Goal: Information Seeking & Learning: Check status

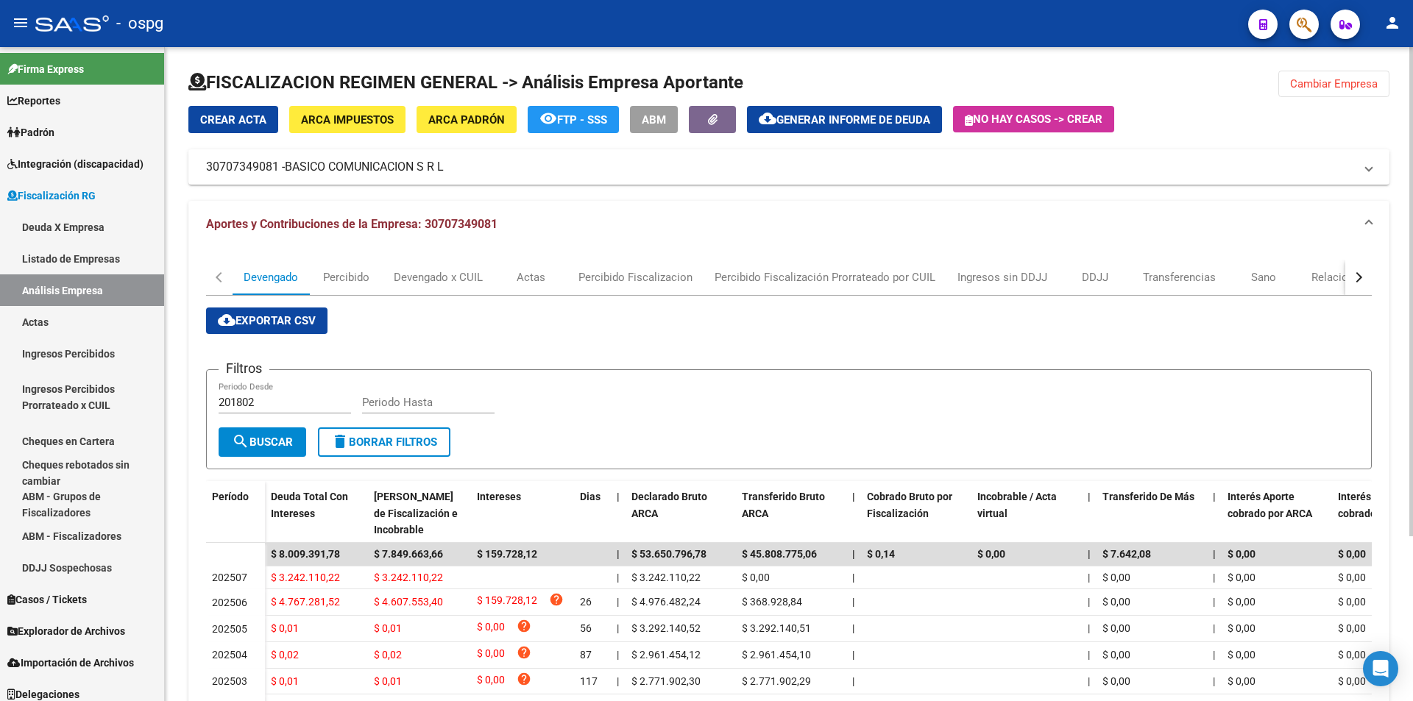
click at [286, 316] on span "cloud_download Exportar CSV" at bounding box center [267, 320] width 98 height 13
click at [1087, 274] on div "DDJJ" at bounding box center [1094, 277] width 26 height 16
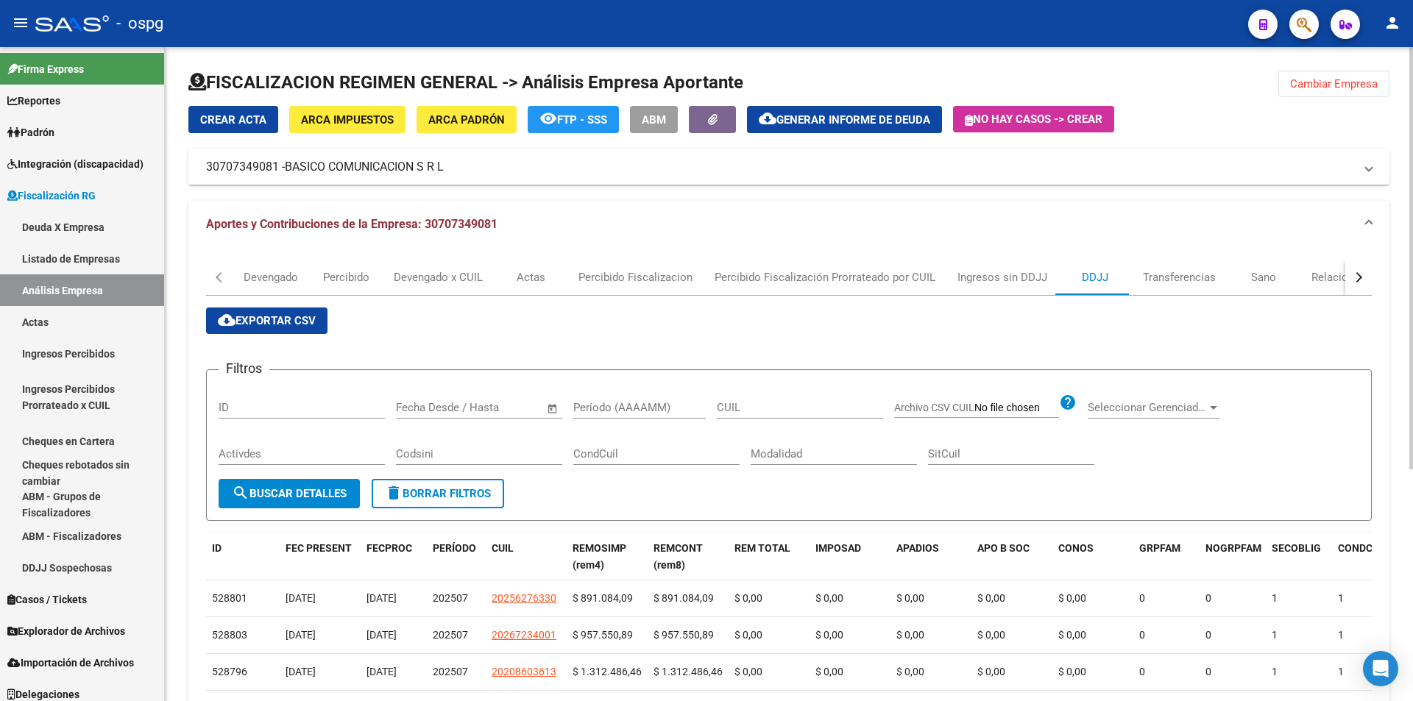
click at [263, 319] on span "cloud_download Exportar CSV" at bounding box center [267, 320] width 98 height 13
click at [617, 405] on input "Período (AAAAMM)" at bounding box center [639, 407] width 132 height 13
click at [244, 508] on button "search Buscar Detalles" at bounding box center [289, 493] width 141 height 29
click at [635, 406] on input "202502" at bounding box center [639, 407] width 132 height 13
click at [302, 493] on span "search Buscar Detalles" at bounding box center [289, 493] width 115 height 13
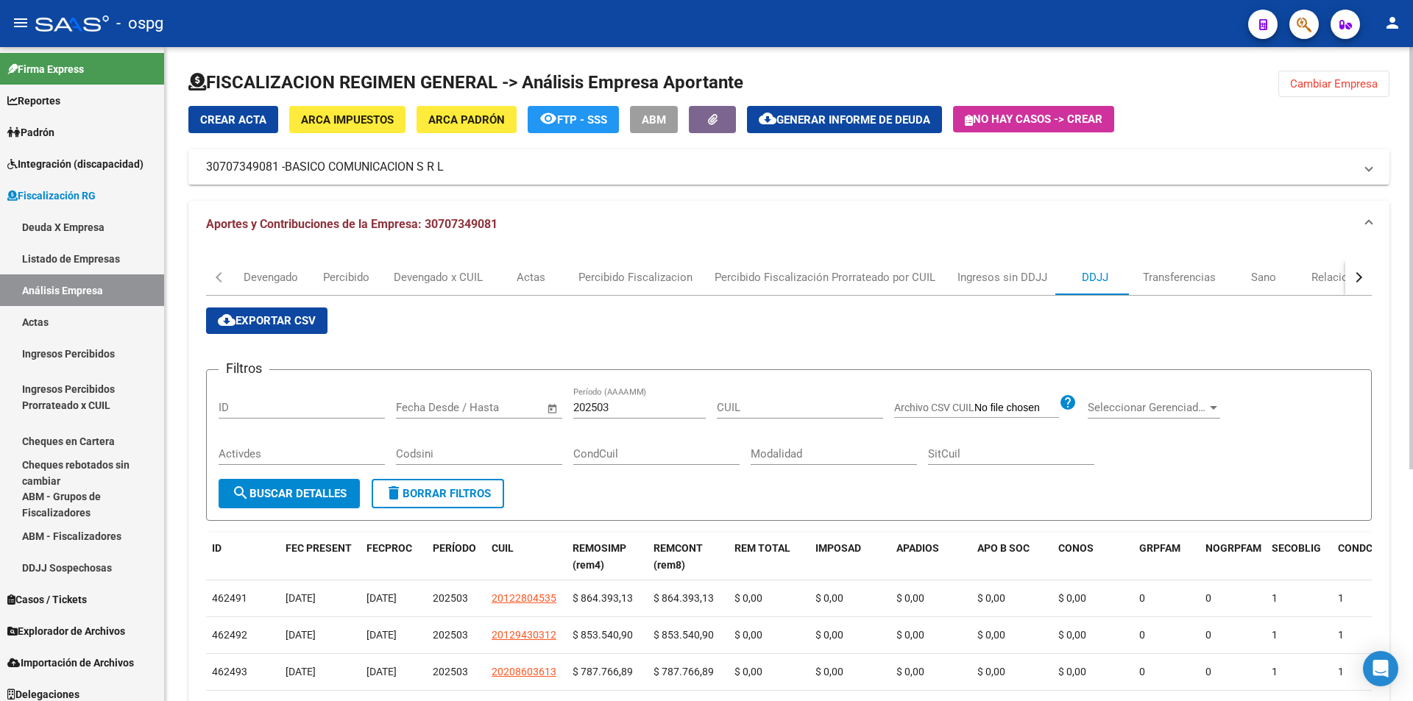
click at [277, 325] on span "cloud_download Exportar CSV" at bounding box center [267, 320] width 98 height 13
click at [633, 408] on input "202503" at bounding box center [639, 407] width 132 height 13
type input "202504"
click at [320, 501] on button "search Buscar Detalles" at bounding box center [289, 493] width 141 height 29
click at [271, 319] on span "cloud_download Exportar CSV" at bounding box center [267, 320] width 98 height 13
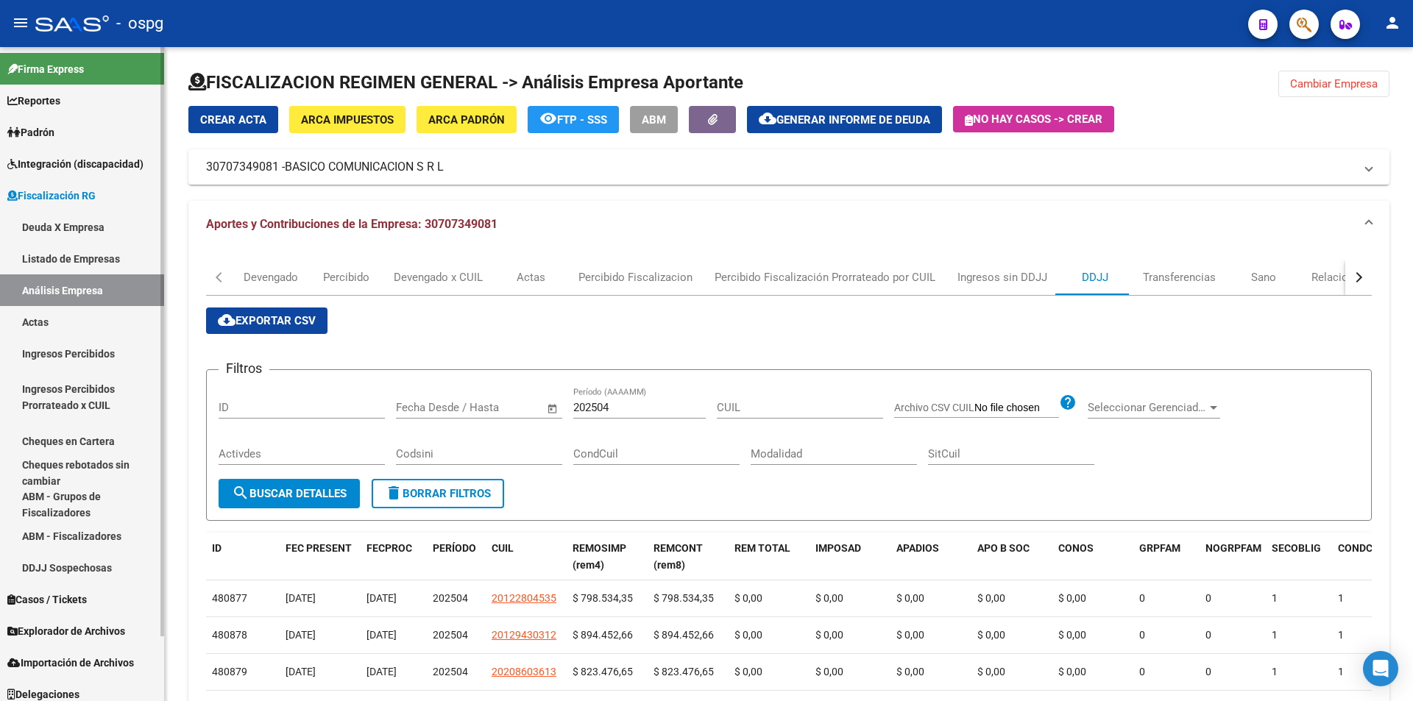
click at [65, 132] on link "Padrón" at bounding box center [82, 132] width 164 height 32
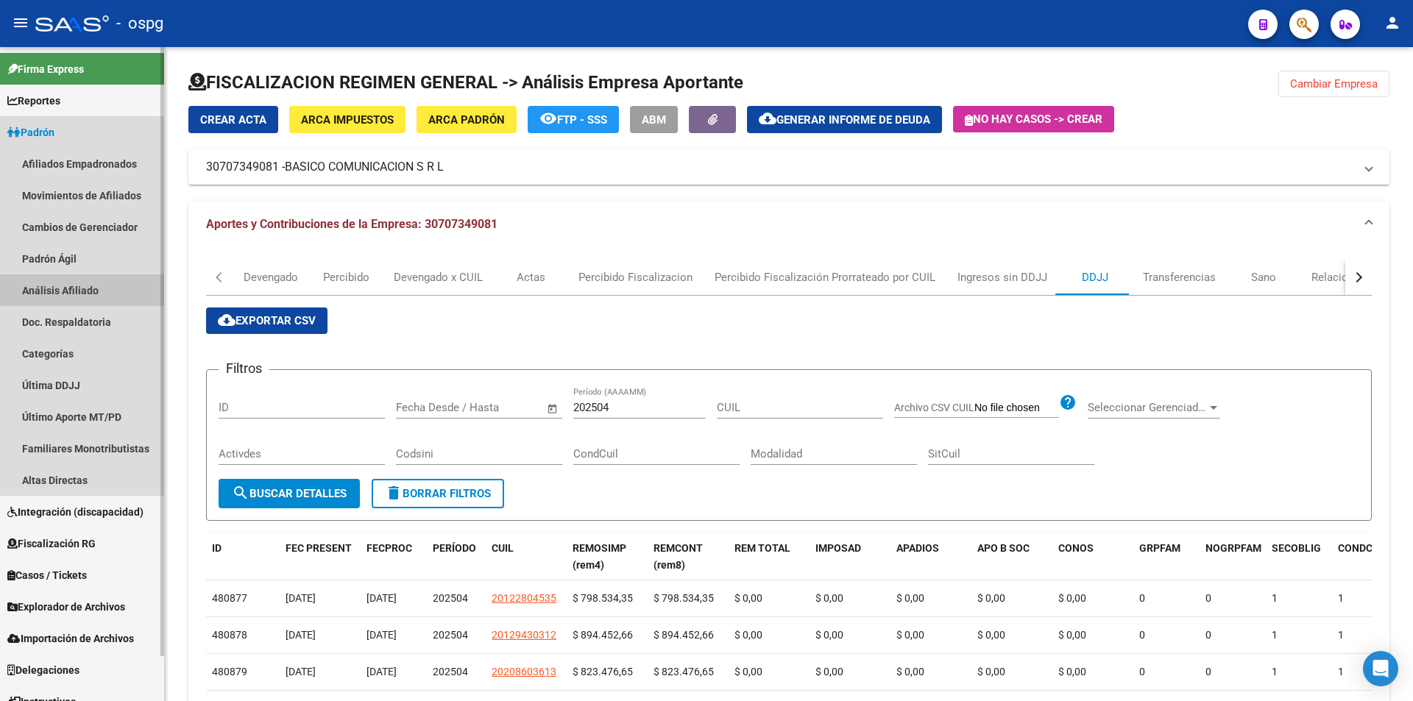
click at [90, 288] on link "Análisis Afiliado" at bounding box center [82, 290] width 164 height 32
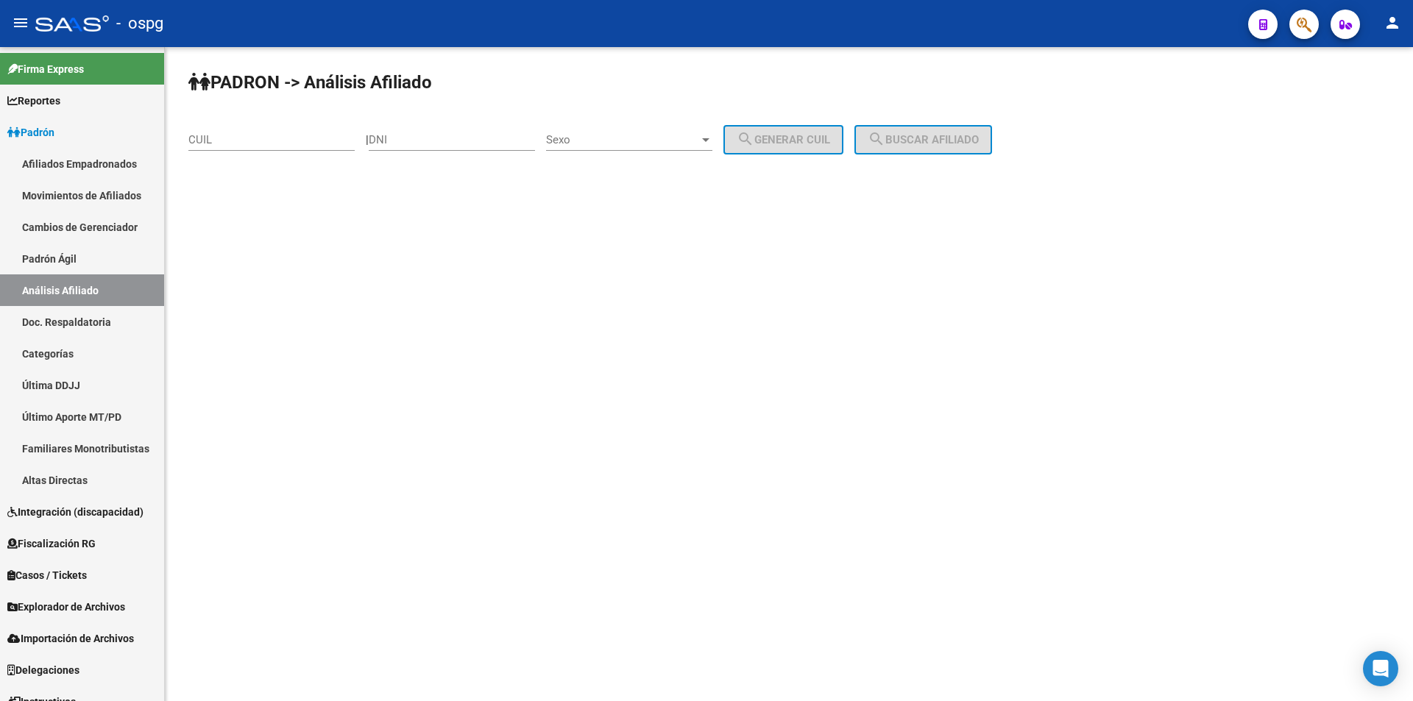
click at [272, 132] on div "CUIL" at bounding box center [271, 135] width 166 height 32
click at [971, 135] on span "search Buscar afiliado" at bounding box center [922, 139] width 111 height 13
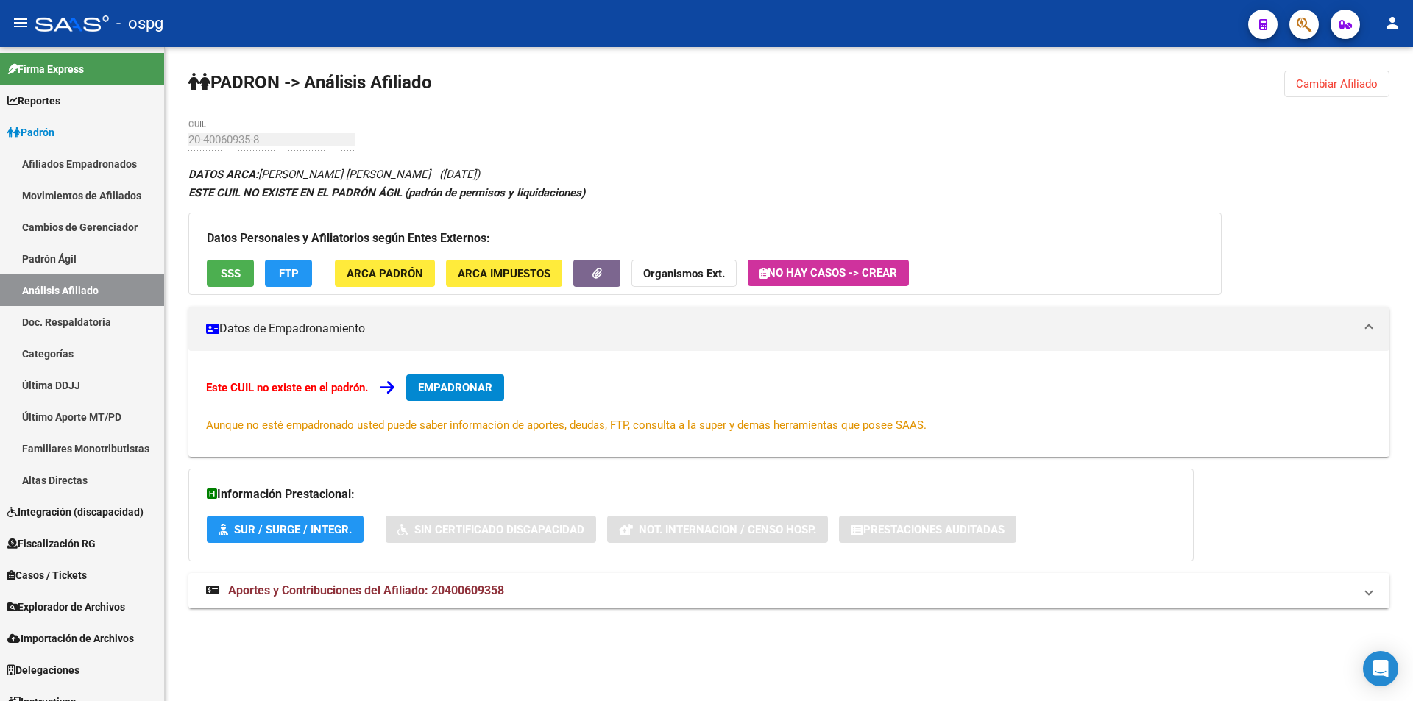
drag, startPoint x: 763, startPoint y: 271, endPoint x: 831, endPoint y: 662, distance: 396.5
click at [831, 662] on mat-sidenav-content "[PERSON_NAME] -> Análisis Afiliado Cambiar Afiliado 20-40060935-8 CUIL DATOS AR…" at bounding box center [789, 374] width 1248 height 654
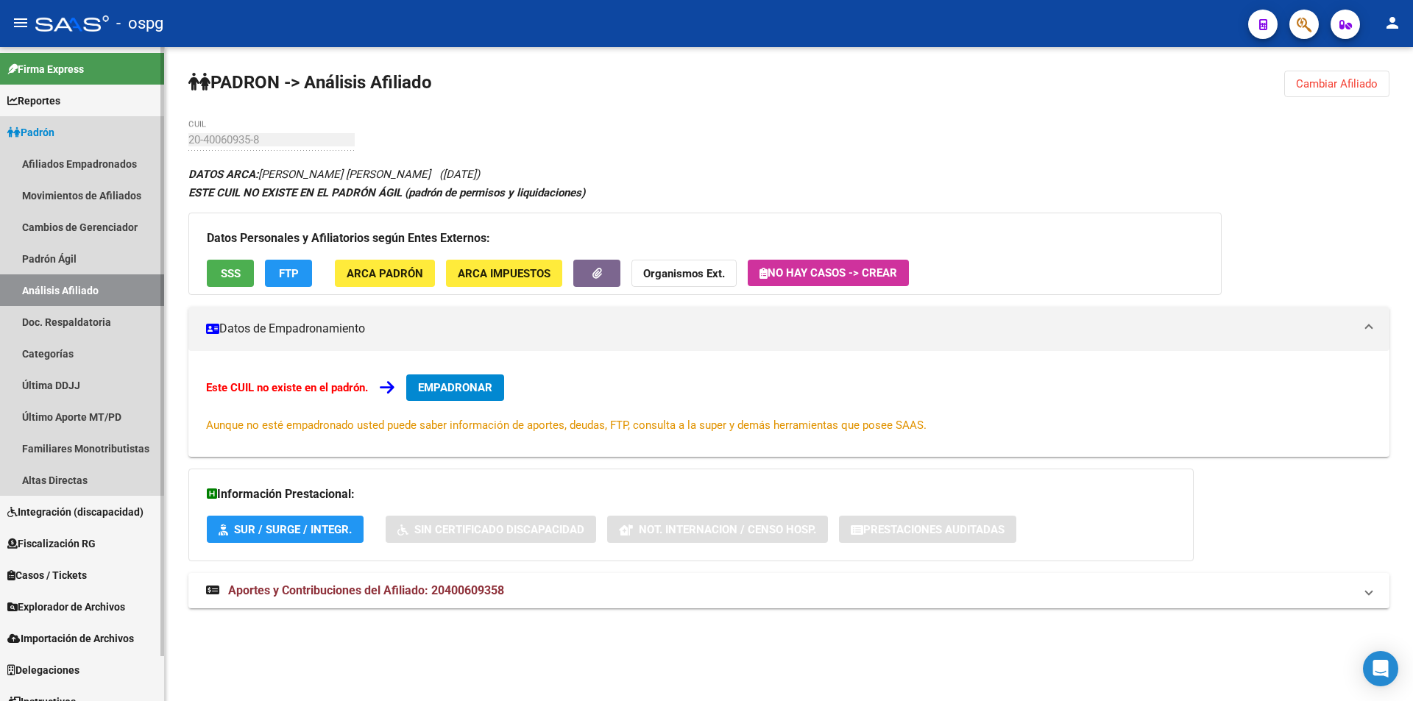
click at [72, 286] on link "Análisis Afiliado" at bounding box center [82, 290] width 164 height 32
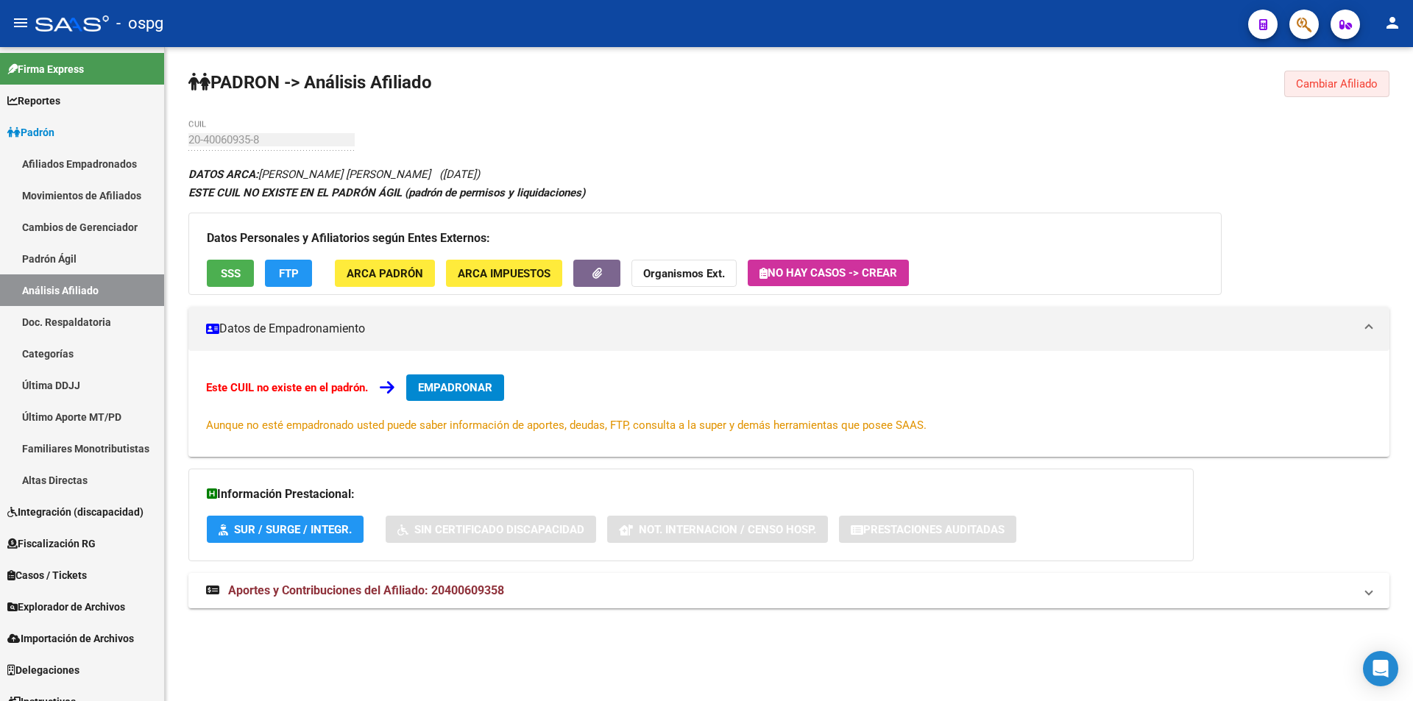
click at [1319, 76] on button "Cambiar Afiliado" at bounding box center [1336, 84] width 105 height 26
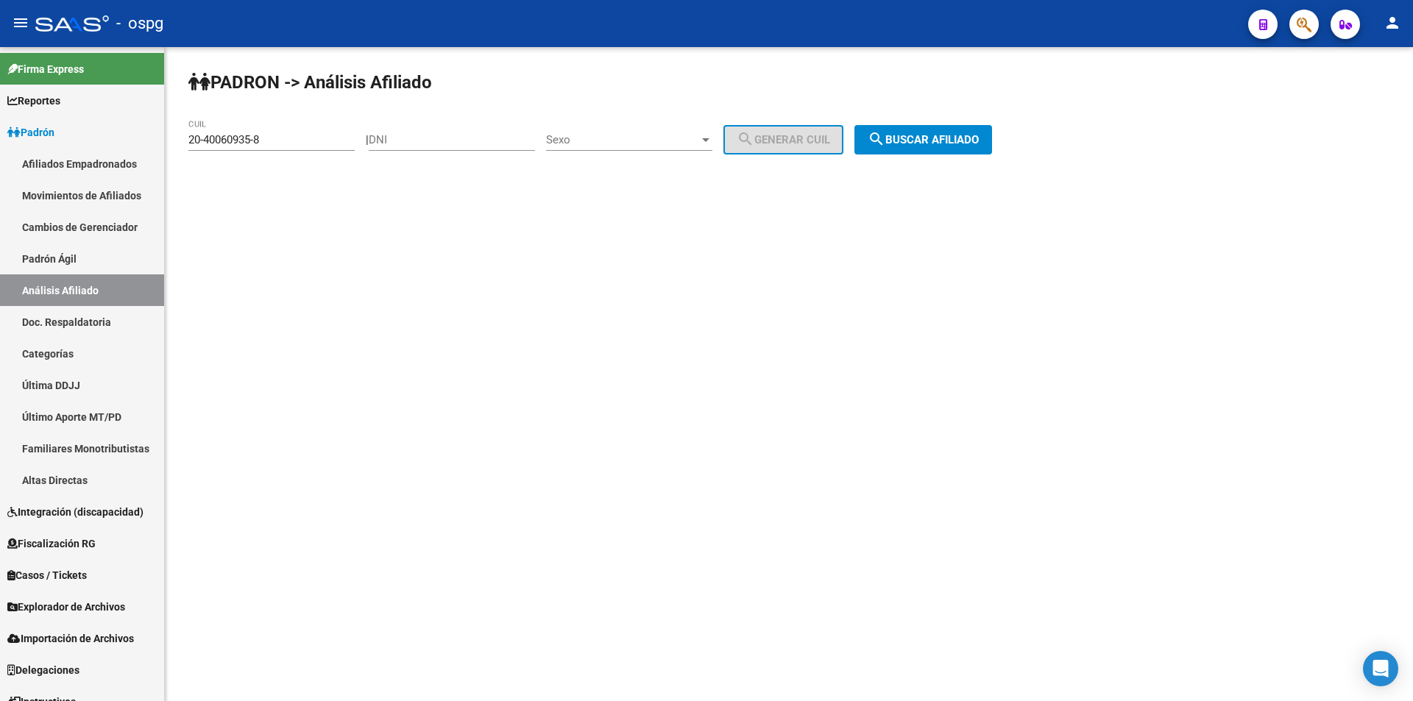
click at [285, 139] on input "20-40060935-8" at bounding box center [271, 139] width 166 height 13
type input "2"
paste input "20-31499374-9"
type input "20-31499374-9"
click at [992, 130] on button "search Buscar afiliado" at bounding box center [923, 139] width 138 height 29
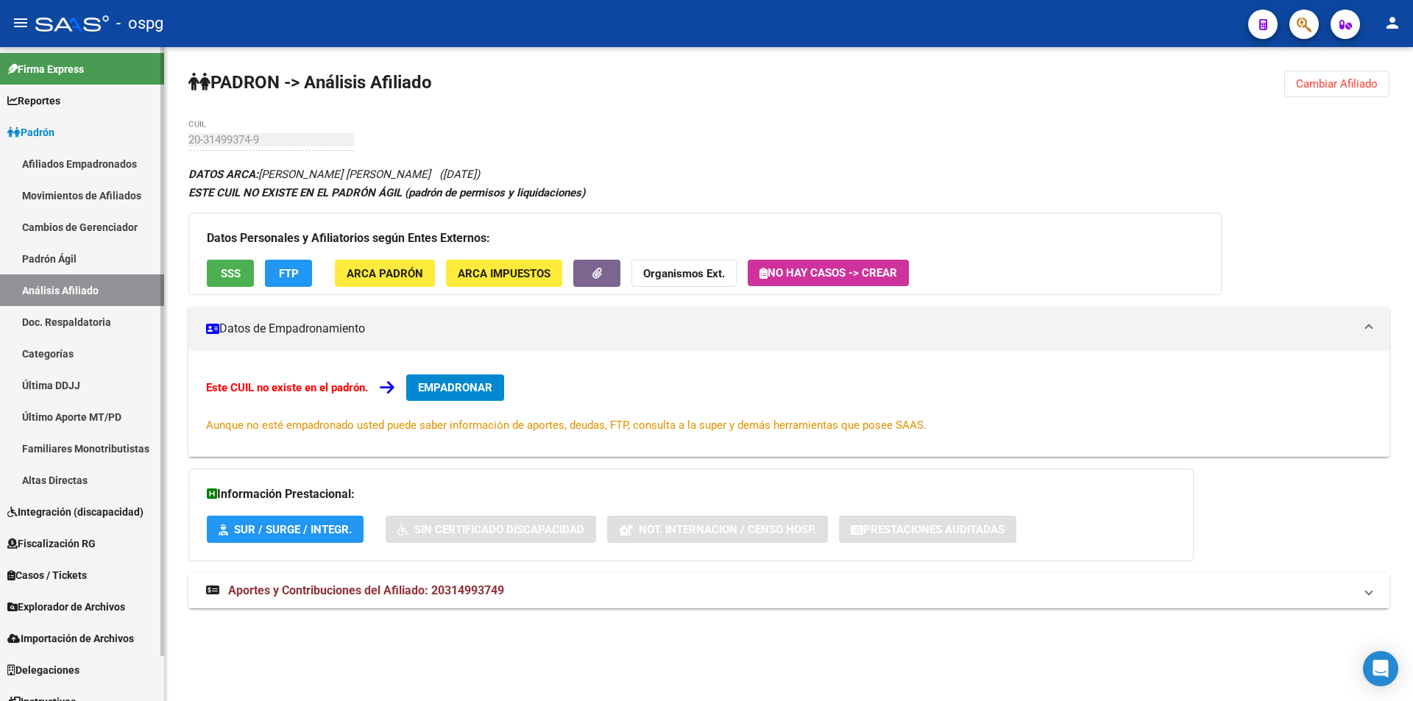
click at [80, 287] on link "Análisis Afiliado" at bounding box center [82, 290] width 164 height 32
click at [82, 257] on link "Padrón Ágil" at bounding box center [82, 259] width 164 height 32
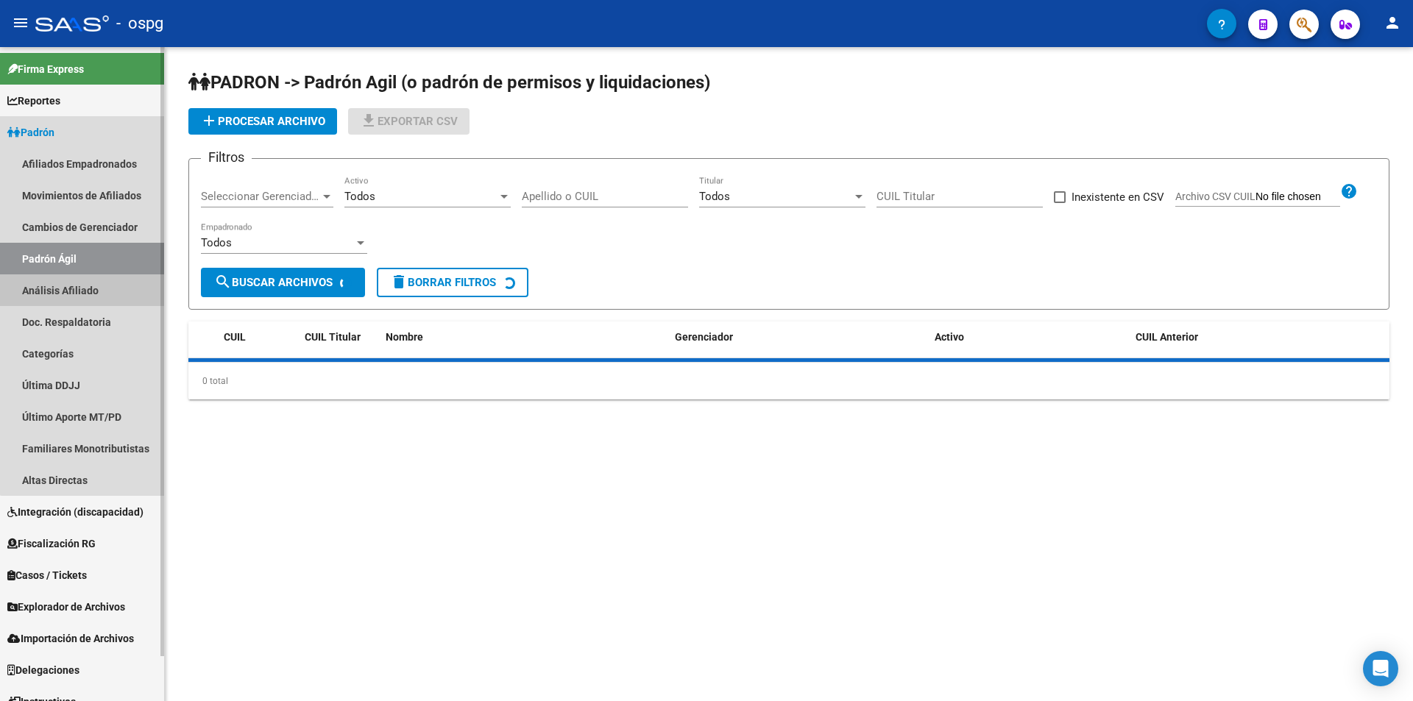
click at [85, 288] on link "Análisis Afiliado" at bounding box center [82, 290] width 164 height 32
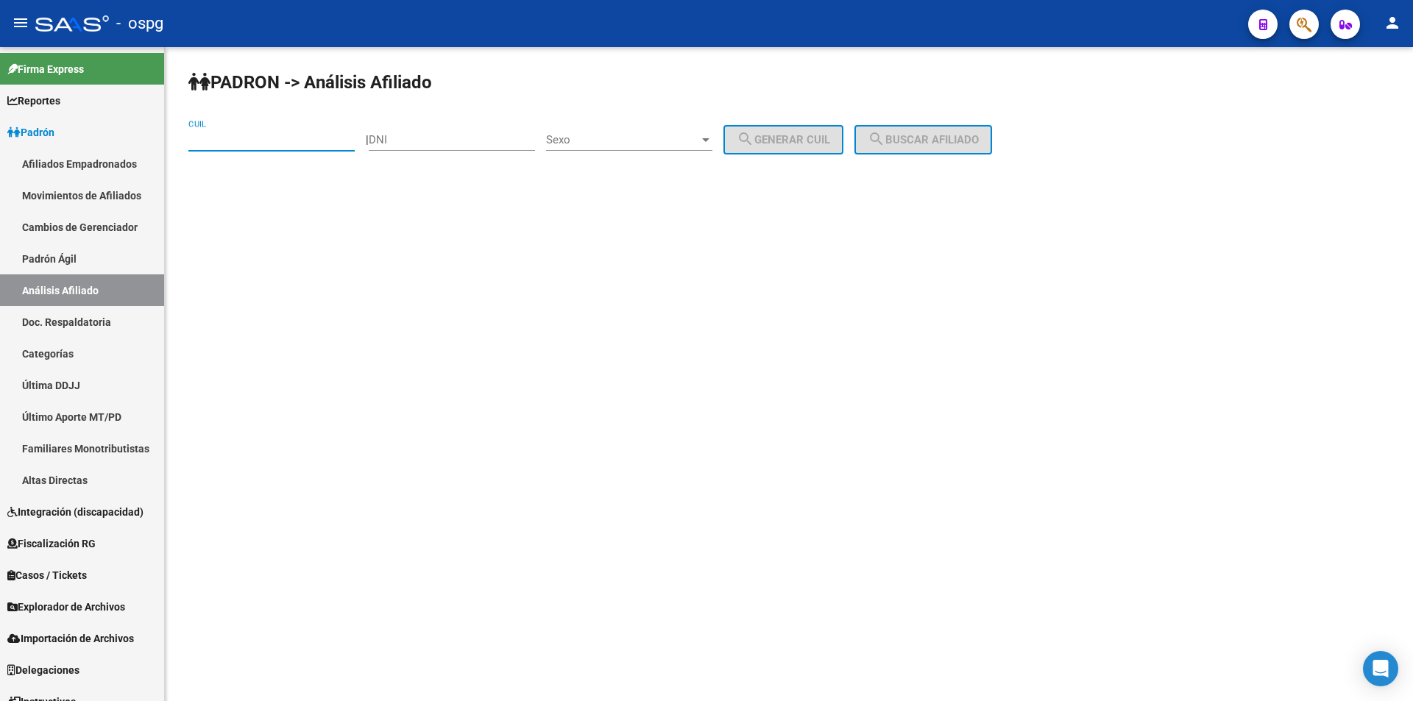
click at [239, 135] on input "CUIL" at bounding box center [271, 139] width 166 height 13
type input "20-40060935-8"
click at [961, 138] on span "search Buscar afiliado" at bounding box center [922, 139] width 111 height 13
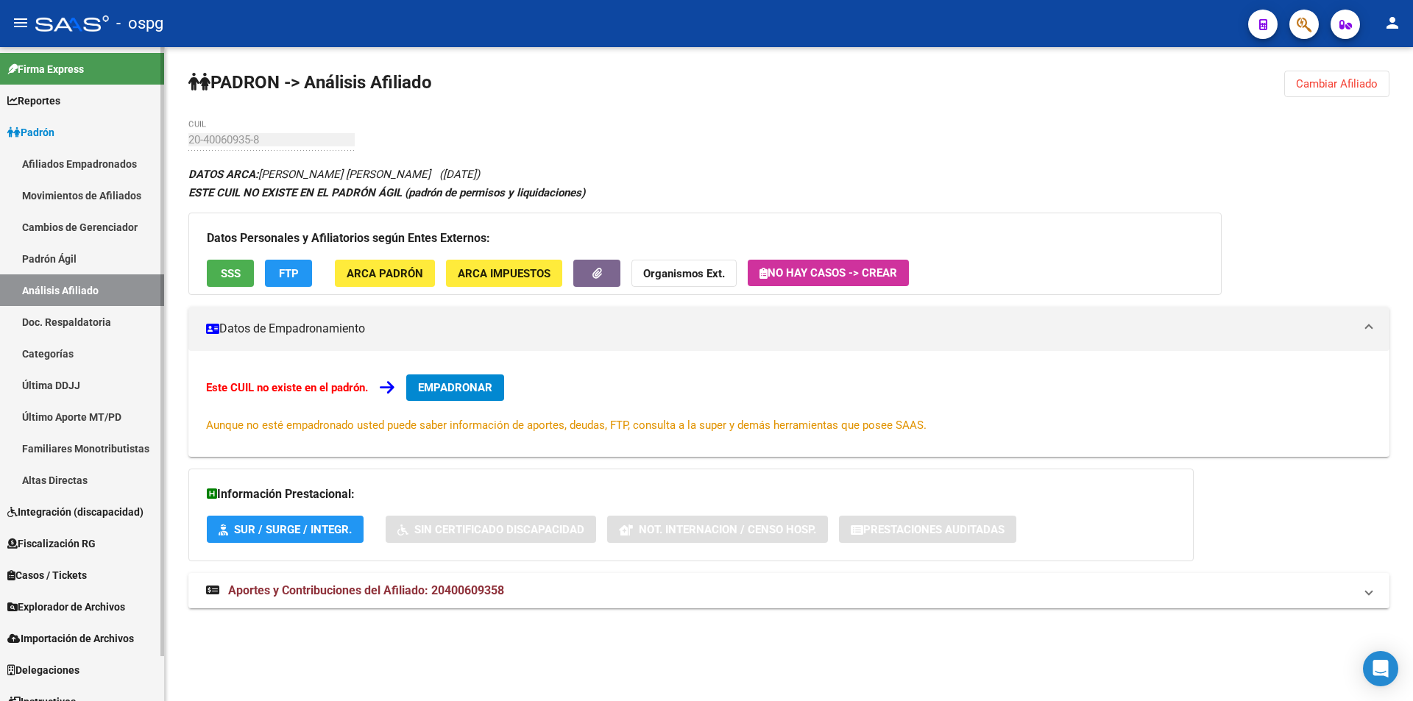
click at [74, 260] on link "Padrón Ágil" at bounding box center [82, 259] width 164 height 32
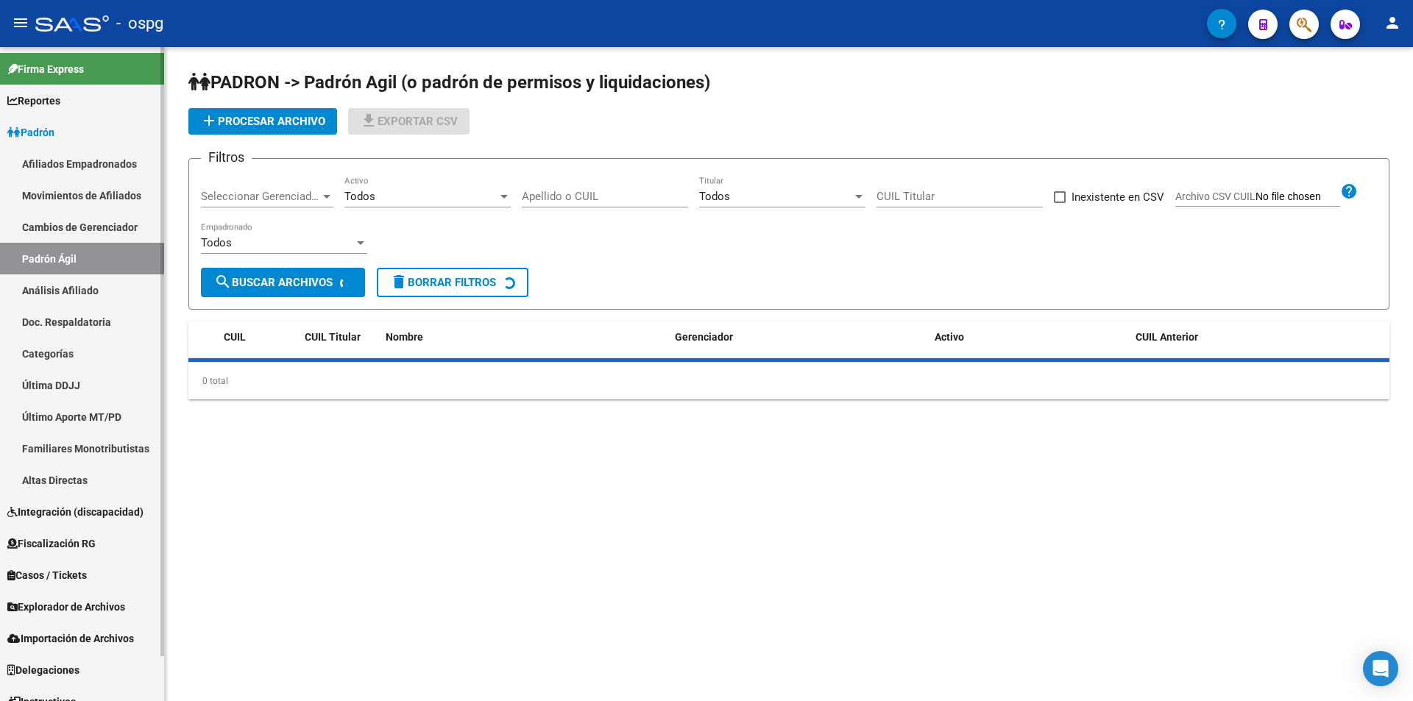
click at [85, 290] on link "Análisis Afiliado" at bounding box center [82, 290] width 164 height 32
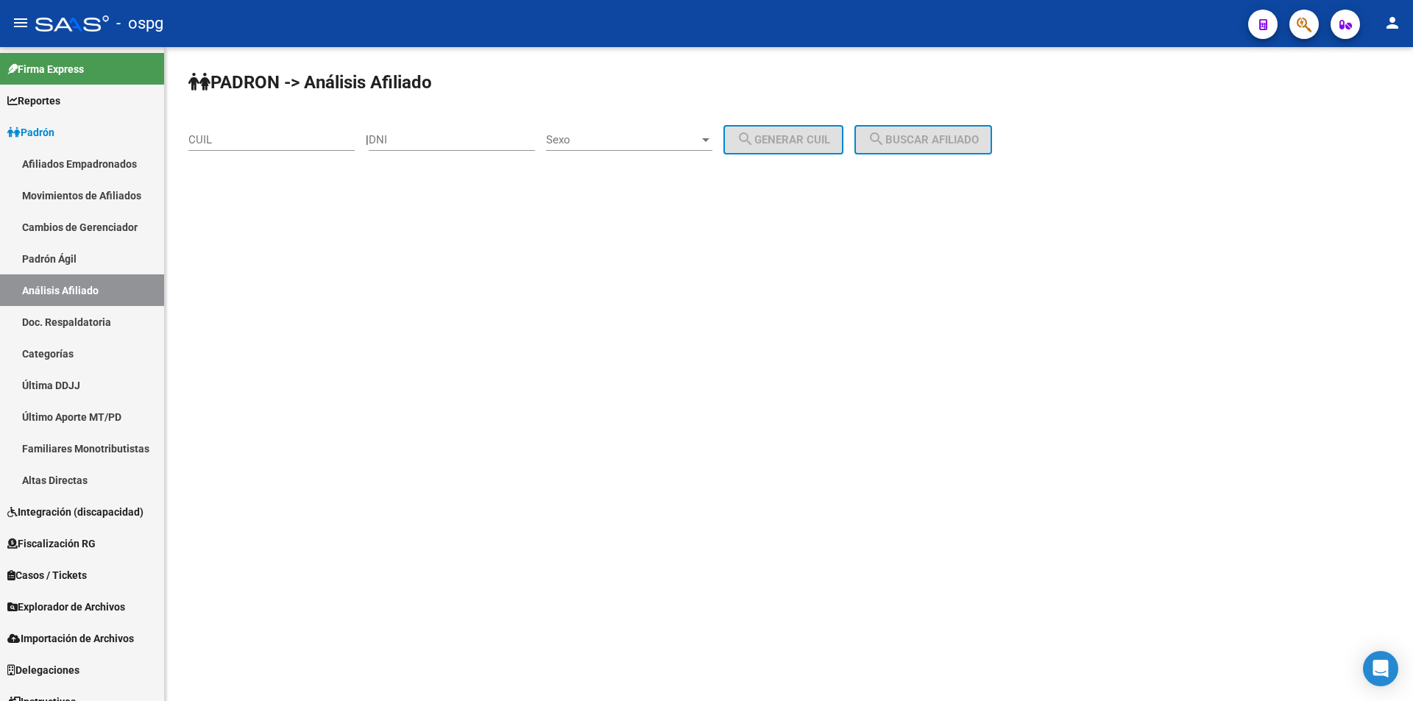
click at [266, 136] on input "CUIL" at bounding box center [271, 139] width 166 height 13
type input "20-43783546-3"
click at [946, 144] on span "search Buscar afiliado" at bounding box center [922, 139] width 111 height 13
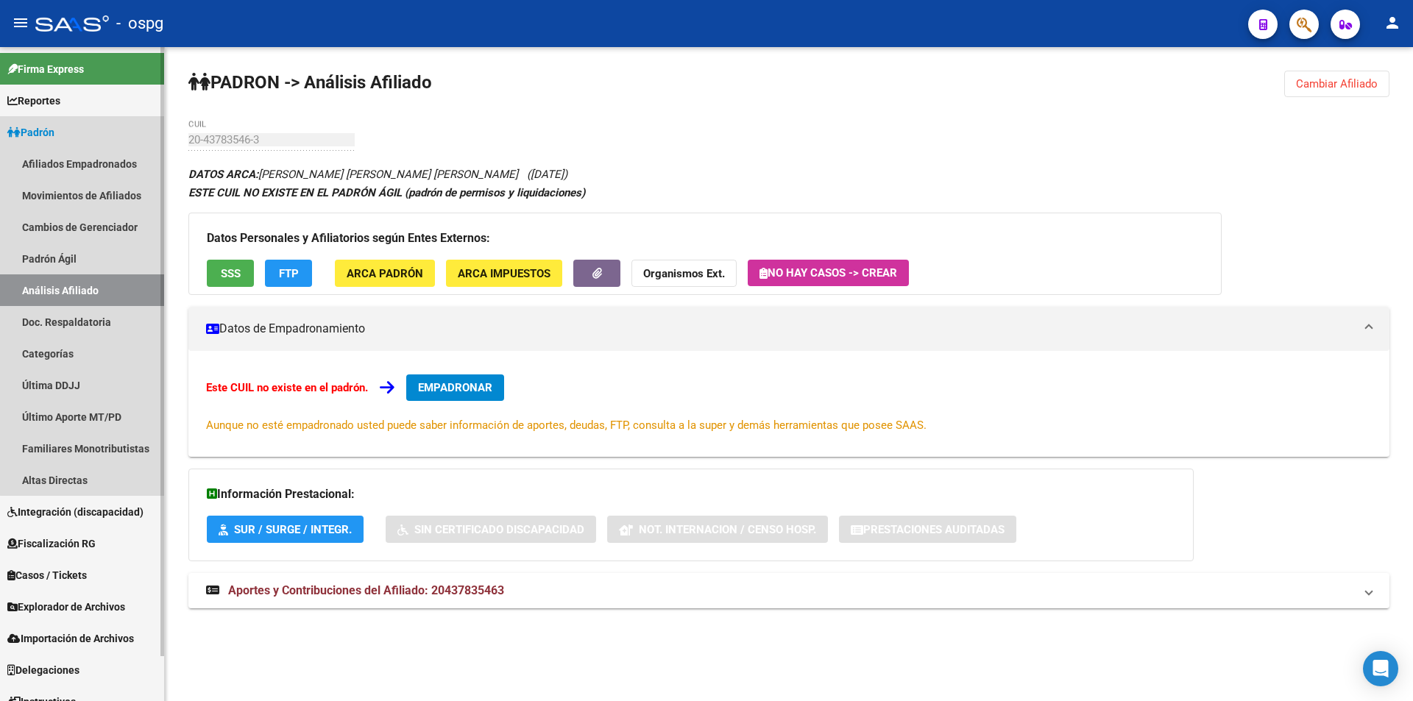
click at [89, 290] on link "Análisis Afiliado" at bounding box center [82, 290] width 164 height 32
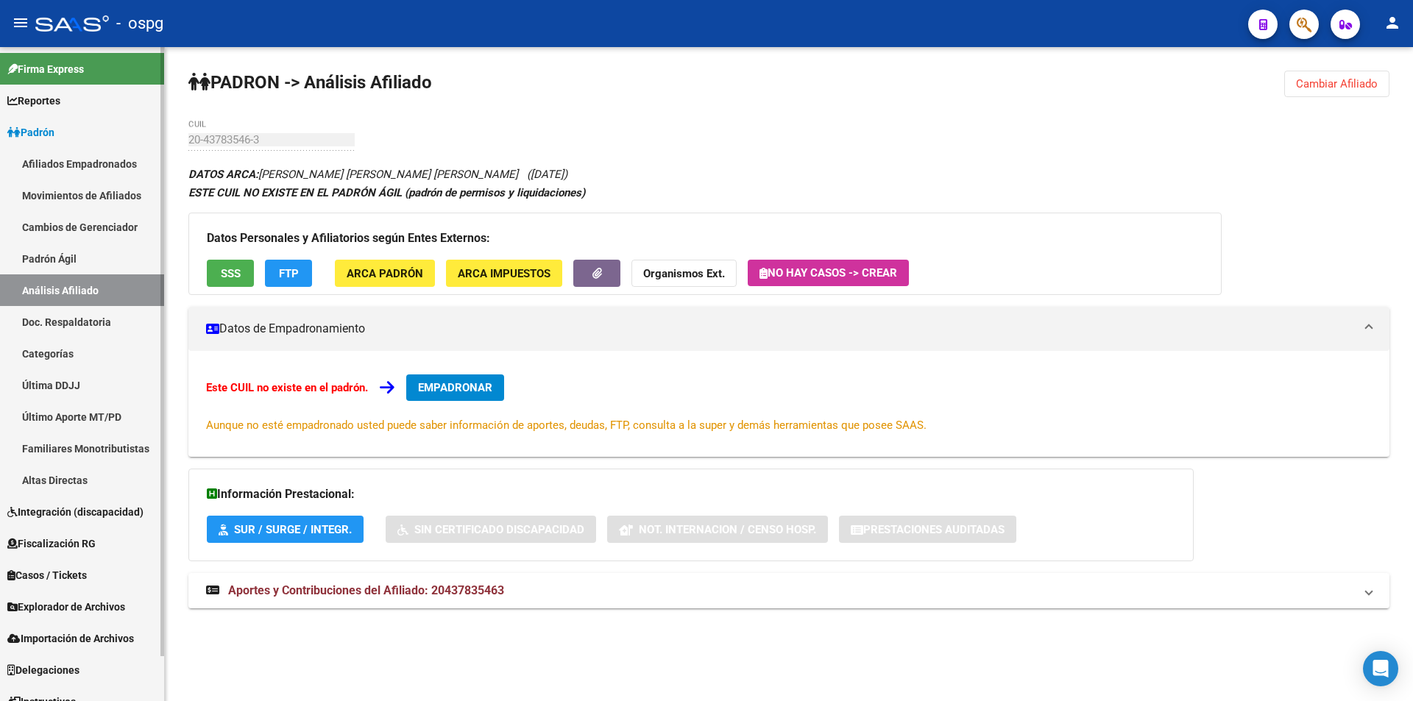
click at [77, 255] on link "Padrón Ágil" at bounding box center [82, 259] width 164 height 32
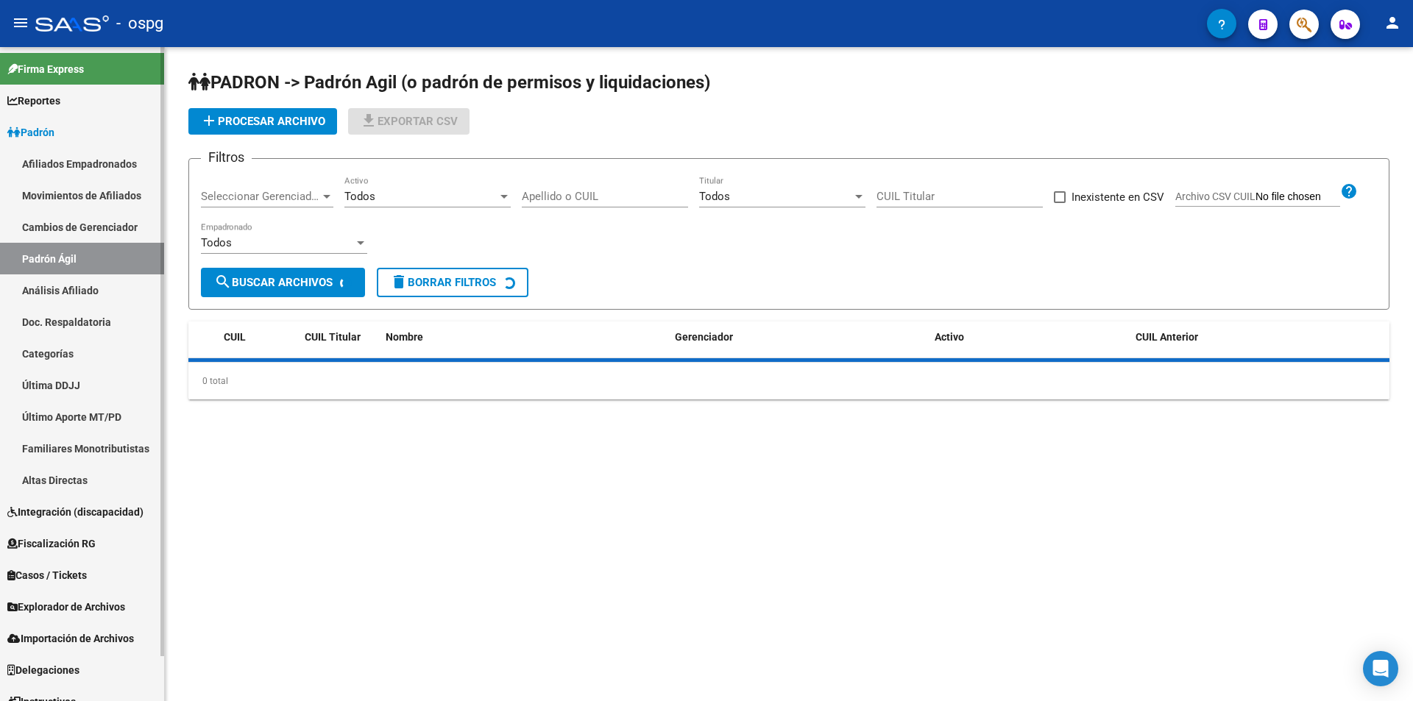
click at [101, 286] on link "Análisis Afiliado" at bounding box center [82, 290] width 164 height 32
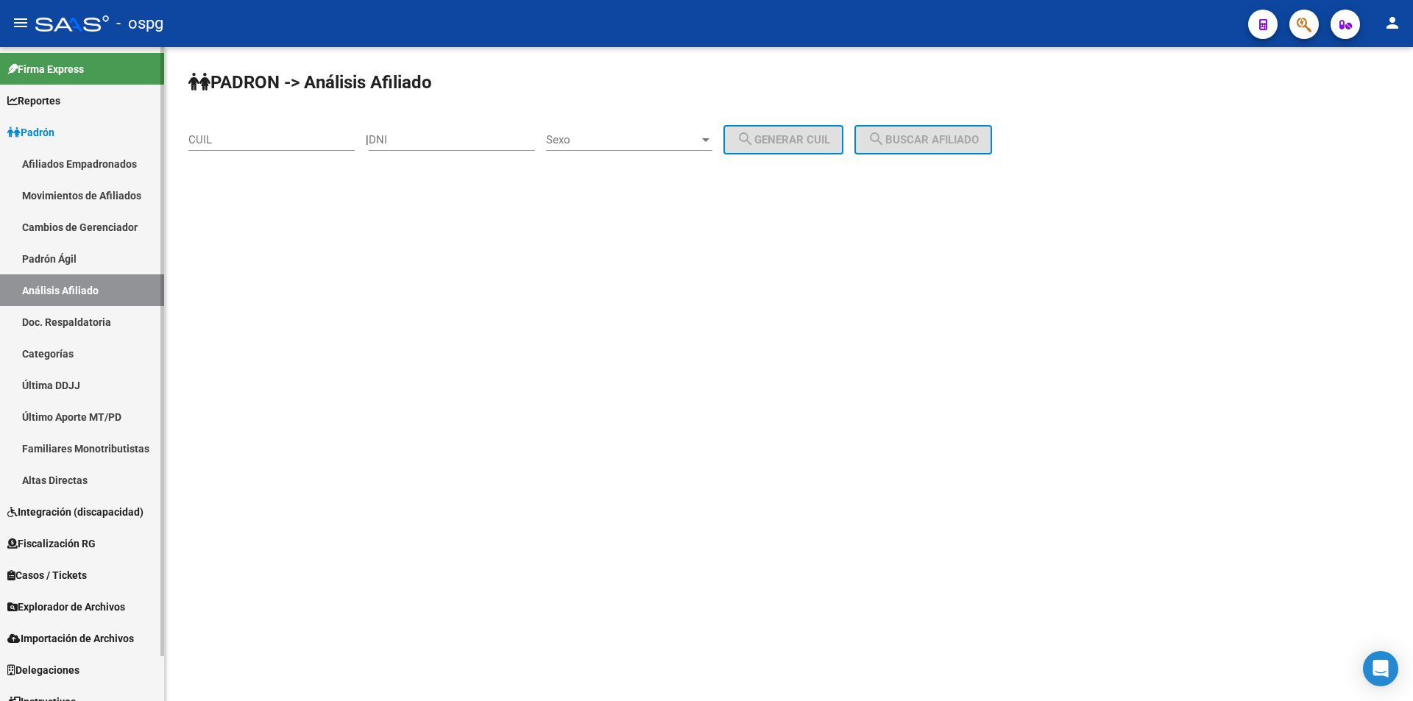
click at [84, 539] on span "Fiscalización RG" at bounding box center [51, 544] width 88 height 16
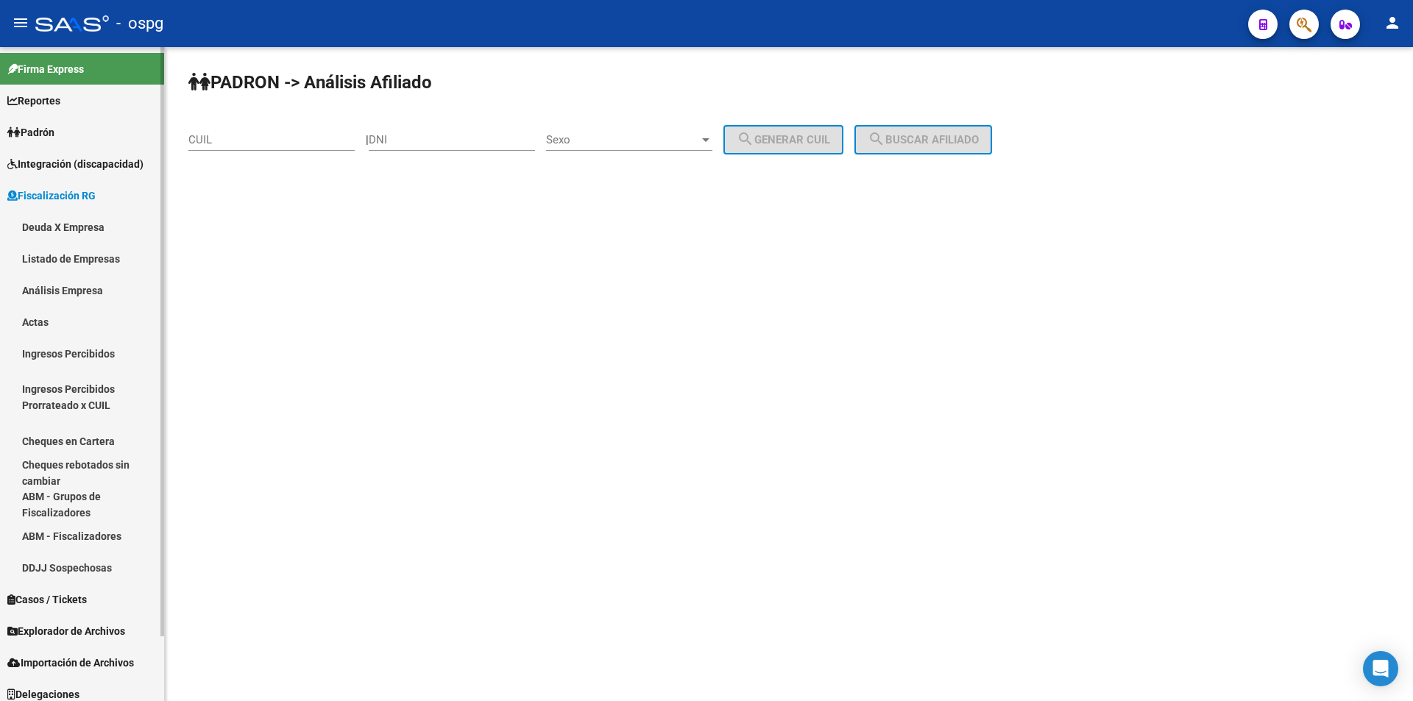
click at [86, 296] on link "Análisis Empresa" at bounding box center [82, 290] width 164 height 32
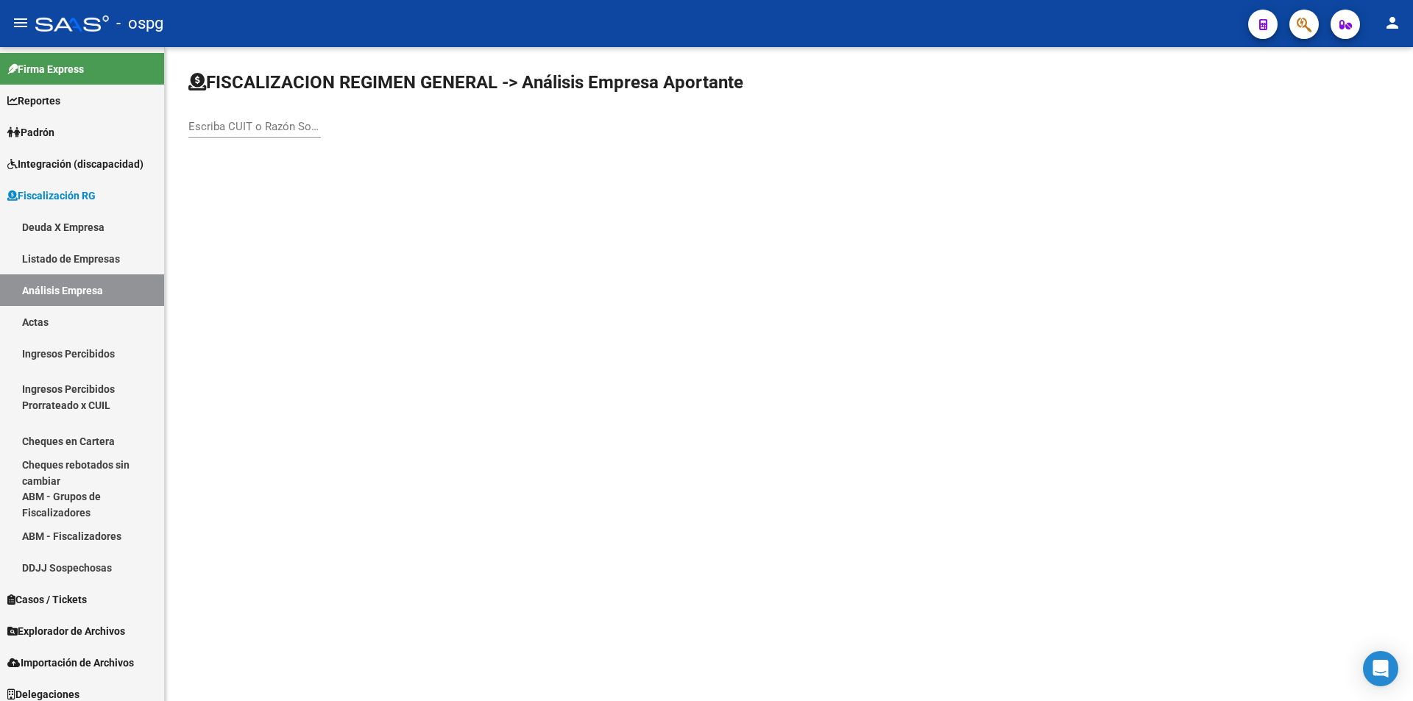
click at [279, 125] on input "Escriba CUIT o Razón Social para buscar" at bounding box center [254, 126] width 132 height 13
type input "BASICO"
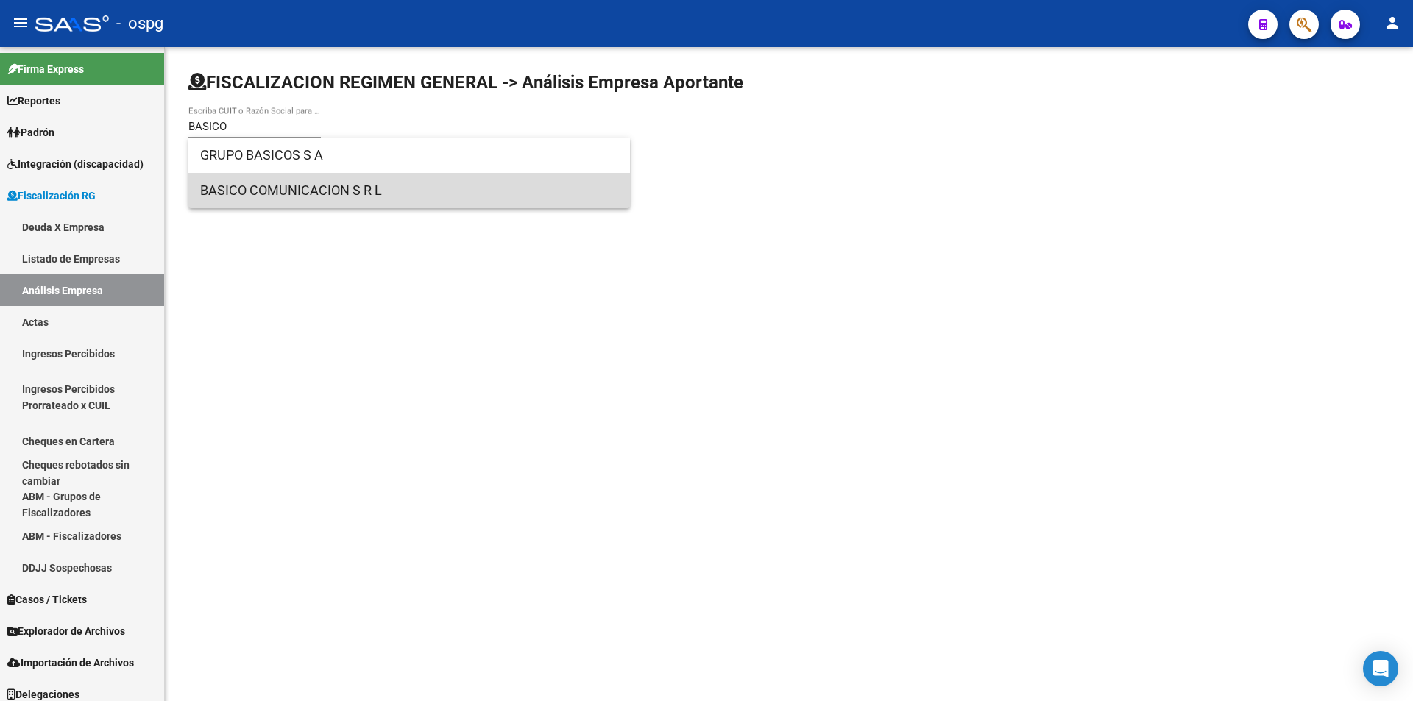
click at [305, 185] on span "BASICO COMUNICACION S R L" at bounding box center [409, 190] width 418 height 35
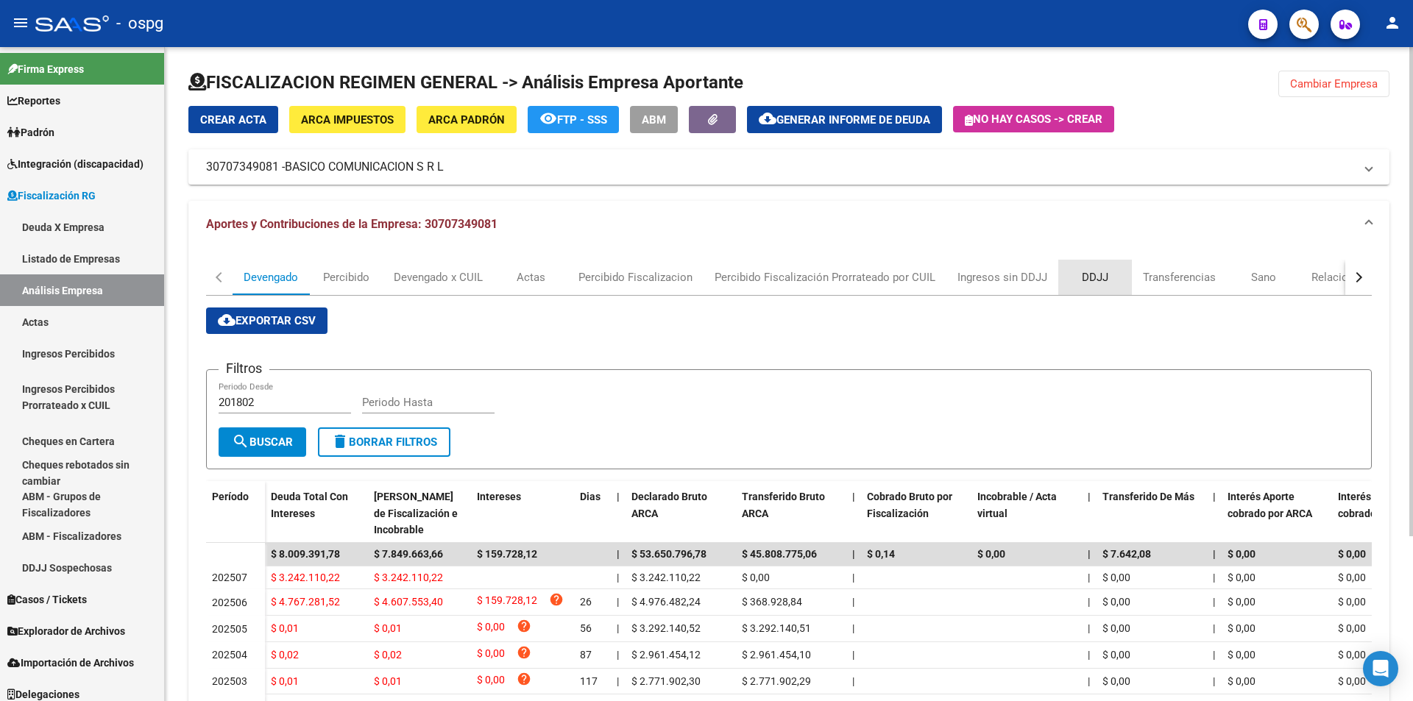
click at [1095, 274] on div "DDJJ" at bounding box center [1094, 277] width 26 height 16
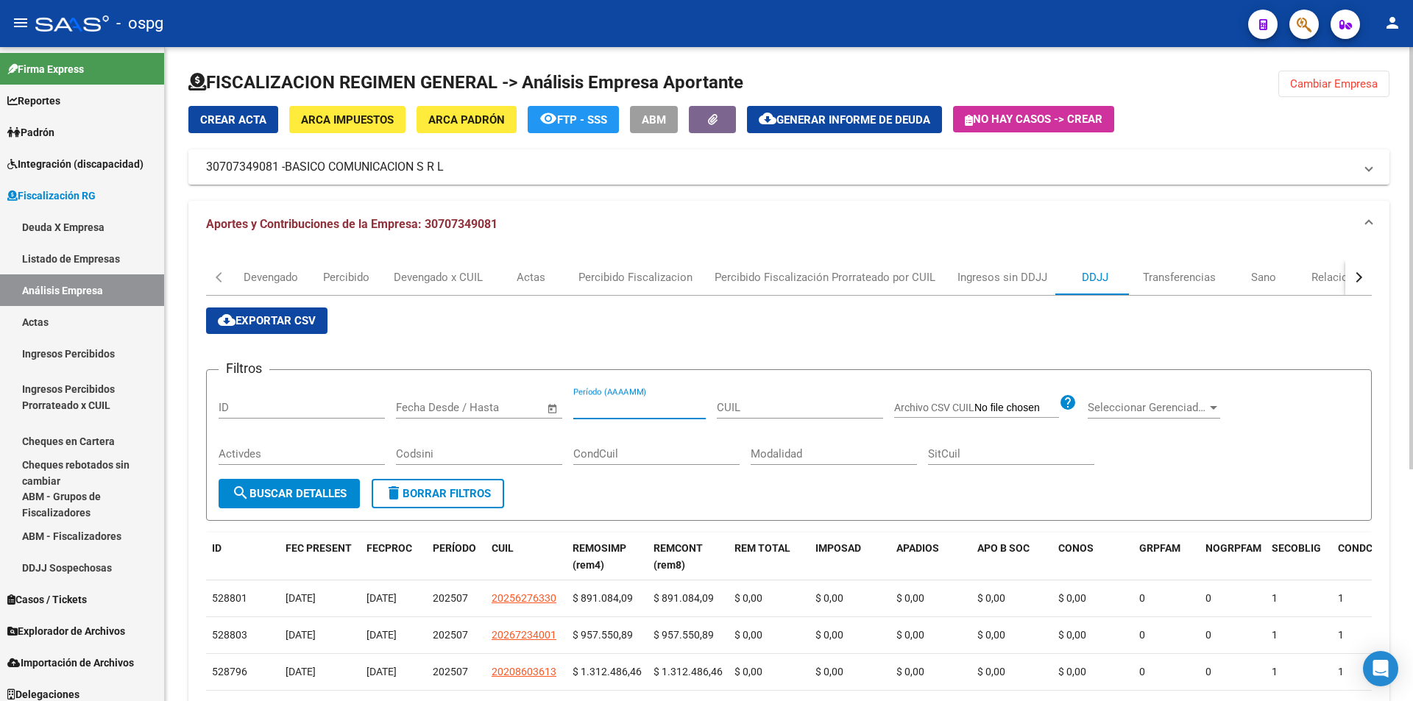
click at [652, 411] on input "Período (AAAAMM)" at bounding box center [639, 407] width 132 height 13
type input "202505"
click at [305, 496] on span "search Buscar Detalles" at bounding box center [289, 493] width 115 height 13
click at [294, 319] on span "cloud_download Exportar CSV" at bounding box center [267, 320] width 98 height 13
click at [70, 123] on link "Padrón" at bounding box center [82, 132] width 164 height 32
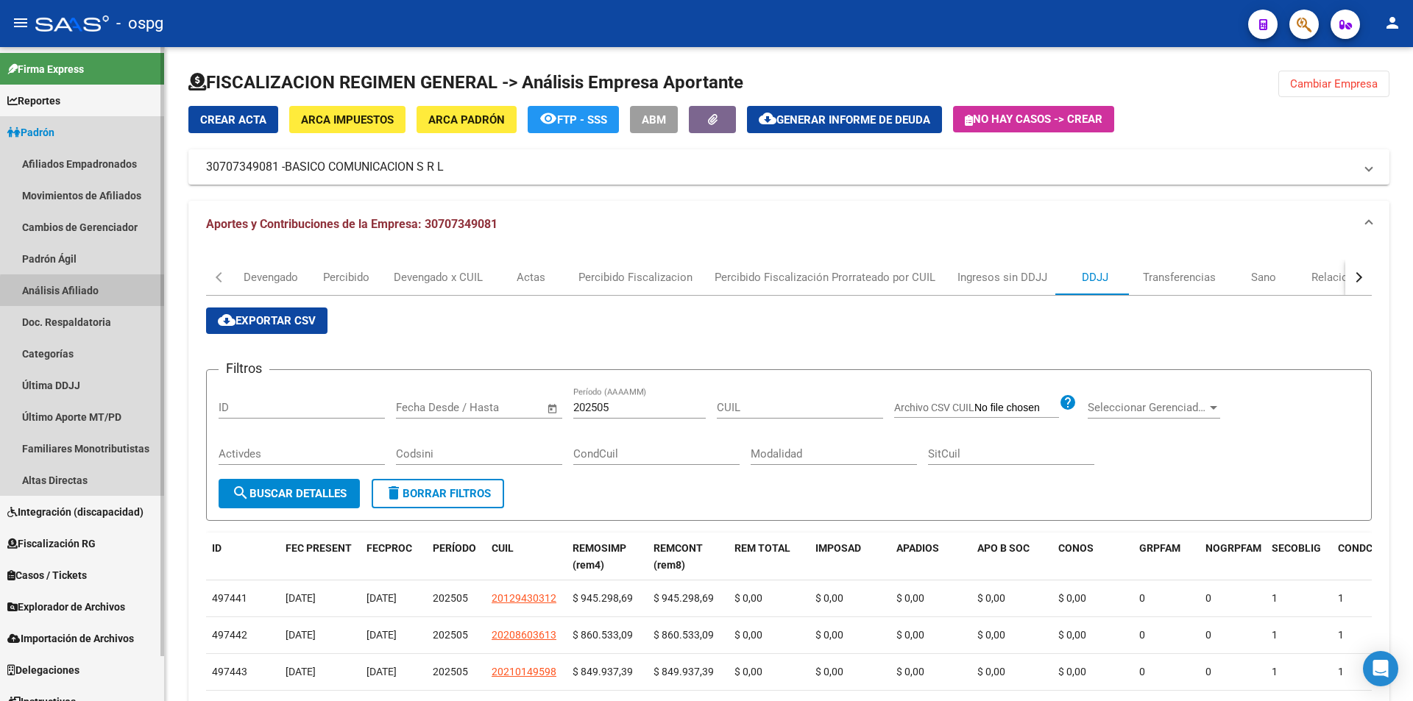
click at [92, 293] on link "Análisis Afiliado" at bounding box center [82, 290] width 164 height 32
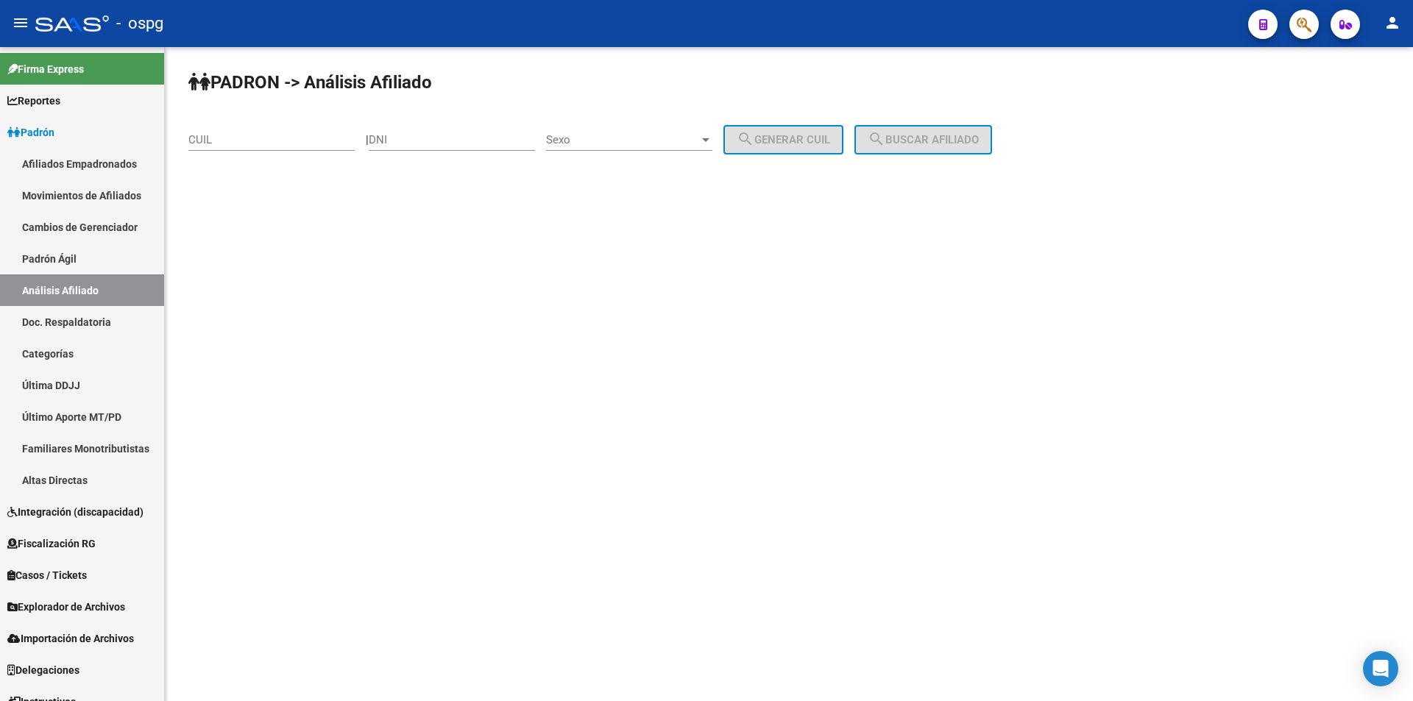
click at [289, 137] on input "CUIL" at bounding box center [271, 139] width 166 height 13
click at [937, 141] on span "search Buscar afiliado" at bounding box center [922, 139] width 111 height 13
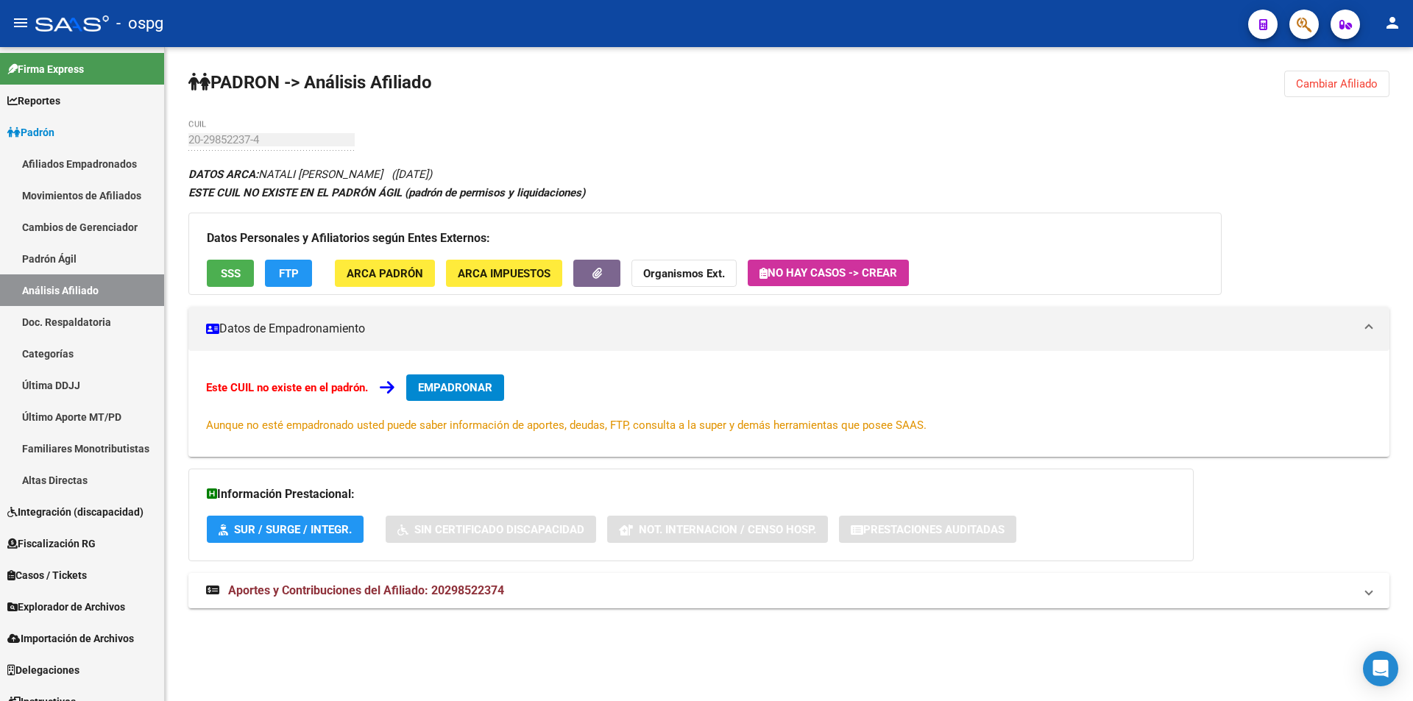
click at [1332, 85] on span "Cambiar Afiliado" at bounding box center [1337, 83] width 82 height 13
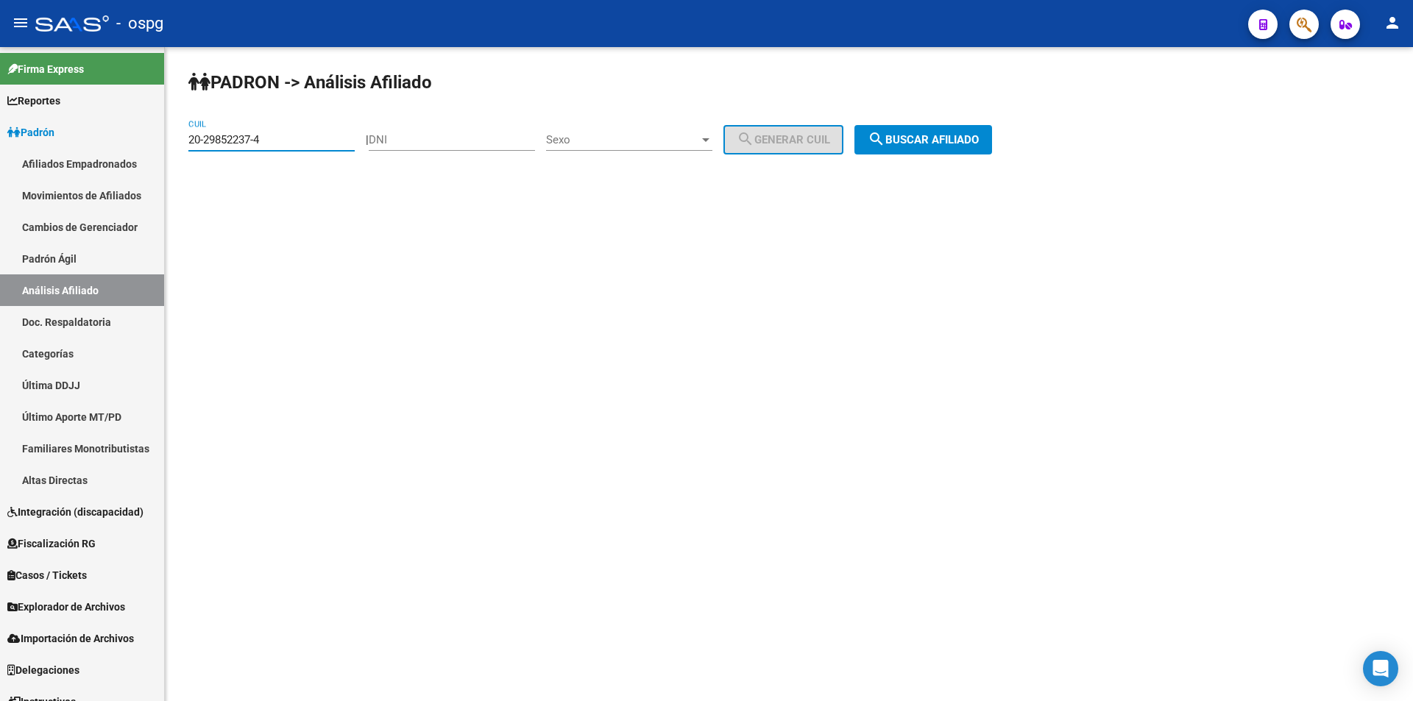
click at [279, 138] on input "20-29852237-4" at bounding box center [271, 139] width 166 height 13
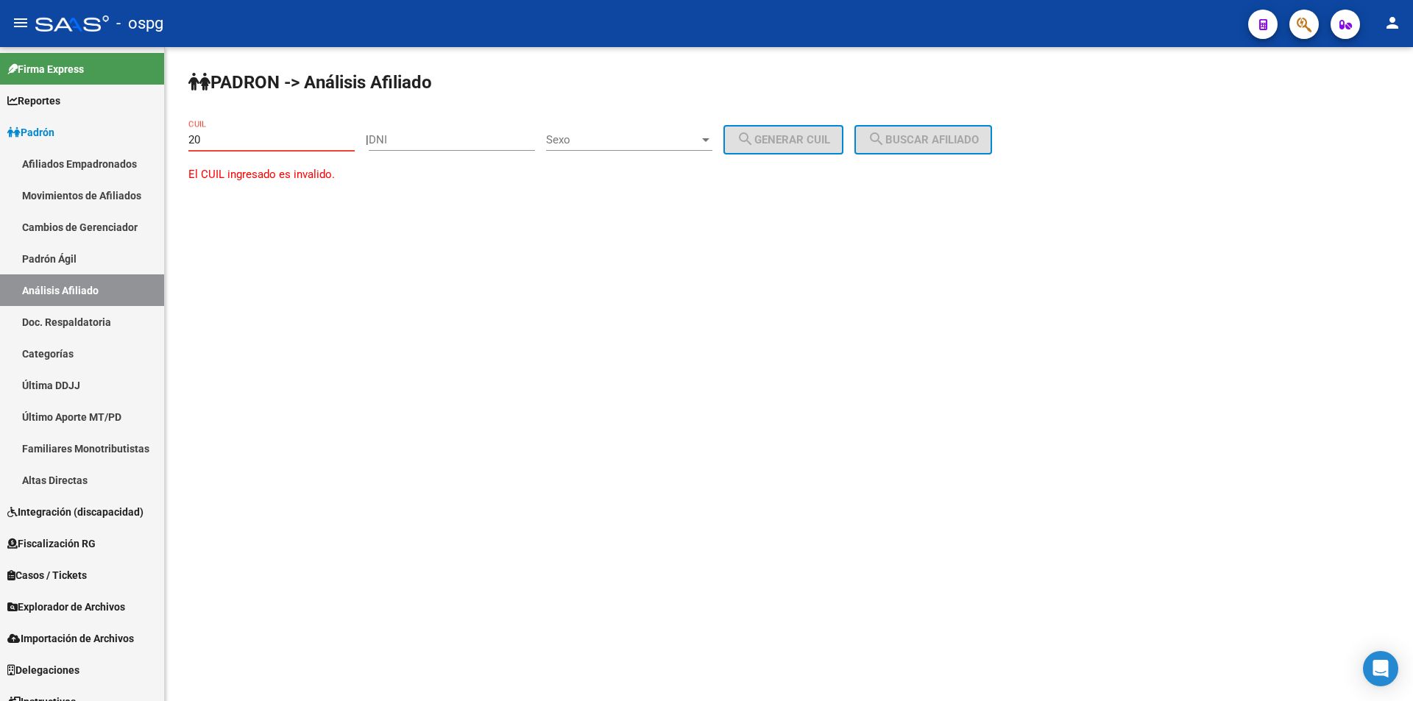
type input "2"
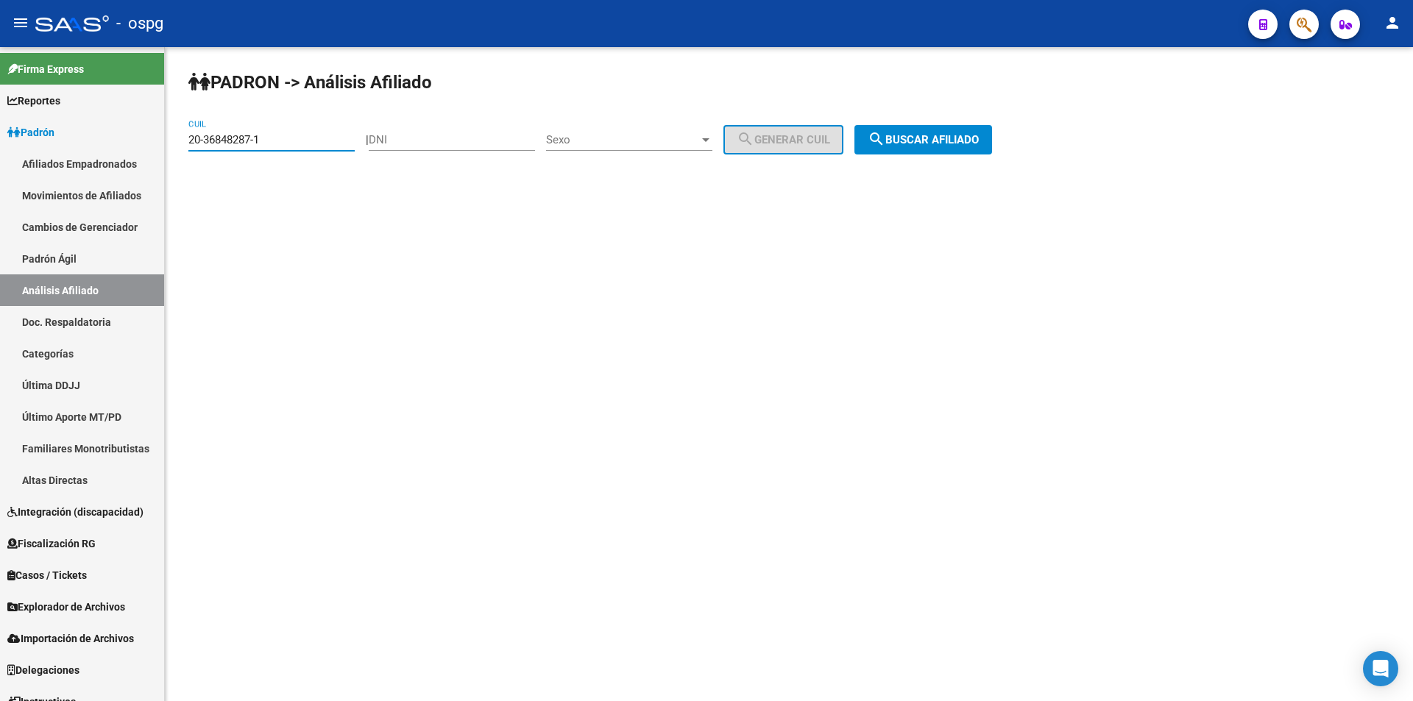
click at [991, 132] on button "search Buscar afiliado" at bounding box center [923, 139] width 138 height 29
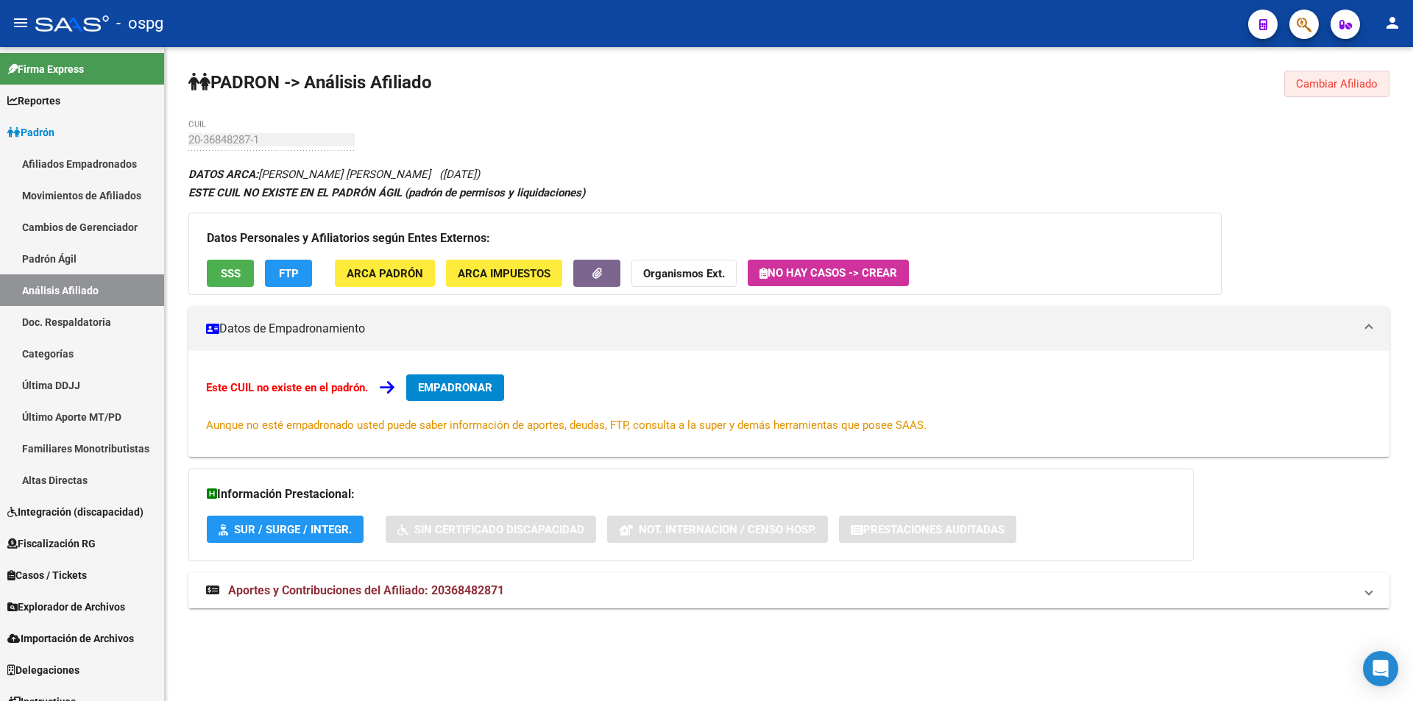
click at [1326, 82] on span "Cambiar Afiliado" at bounding box center [1337, 83] width 82 height 13
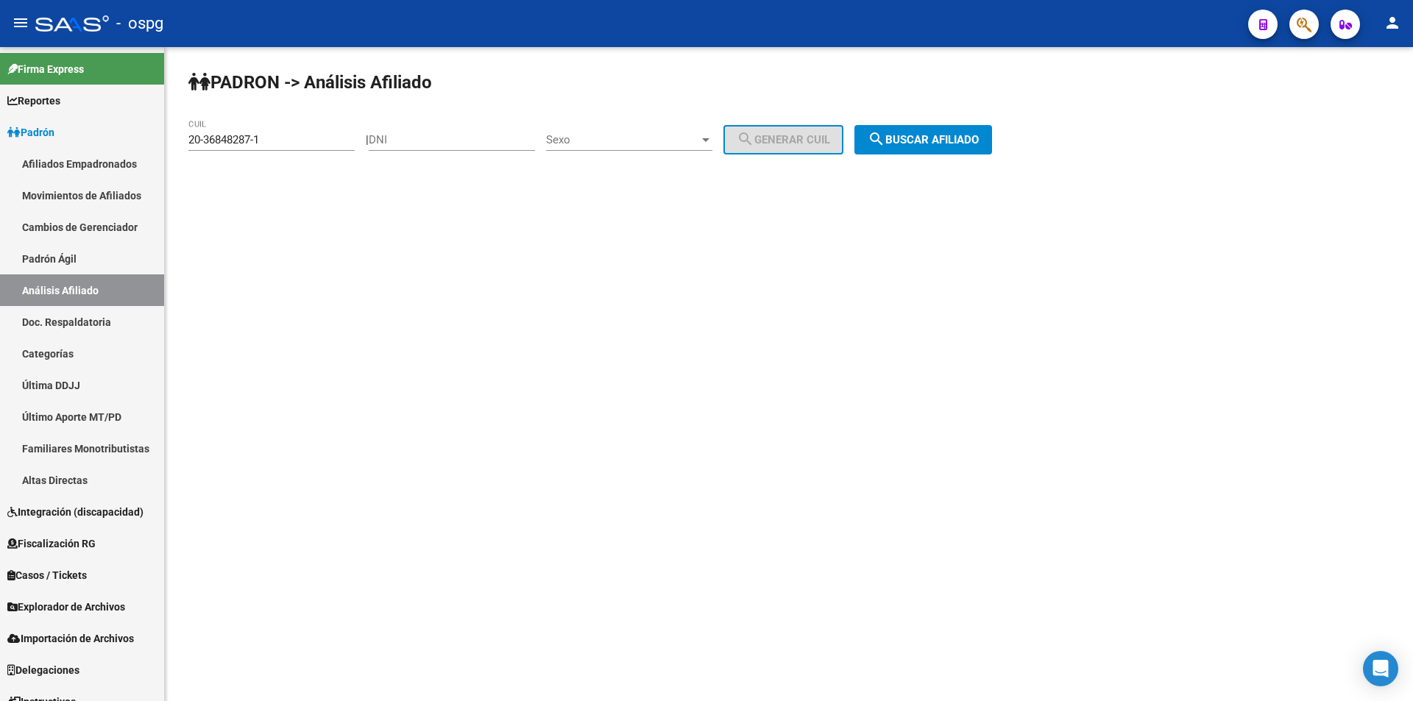
click at [280, 141] on input "20-36848287-1" at bounding box center [271, 139] width 166 height 13
click at [973, 142] on span "search Buscar afiliado" at bounding box center [922, 139] width 111 height 13
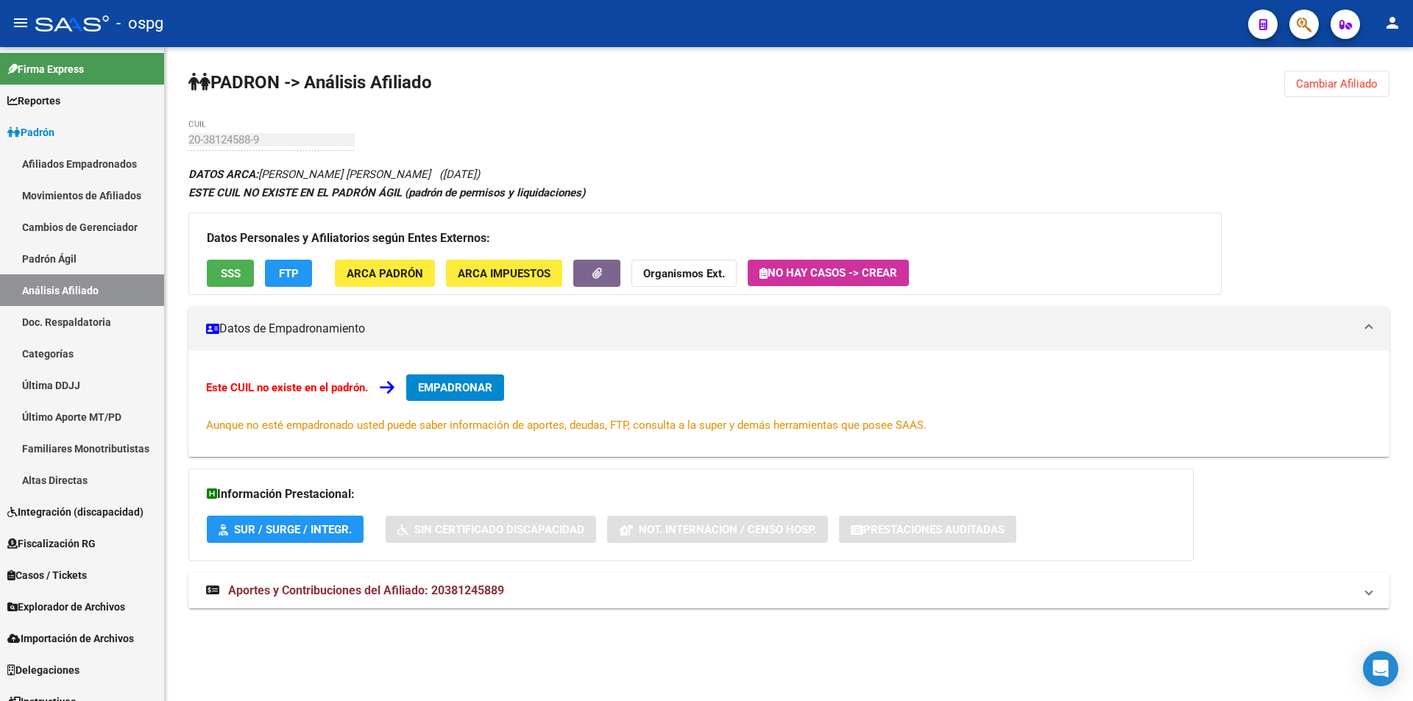
click at [1354, 74] on button "Cambiar Afiliado" at bounding box center [1336, 84] width 105 height 26
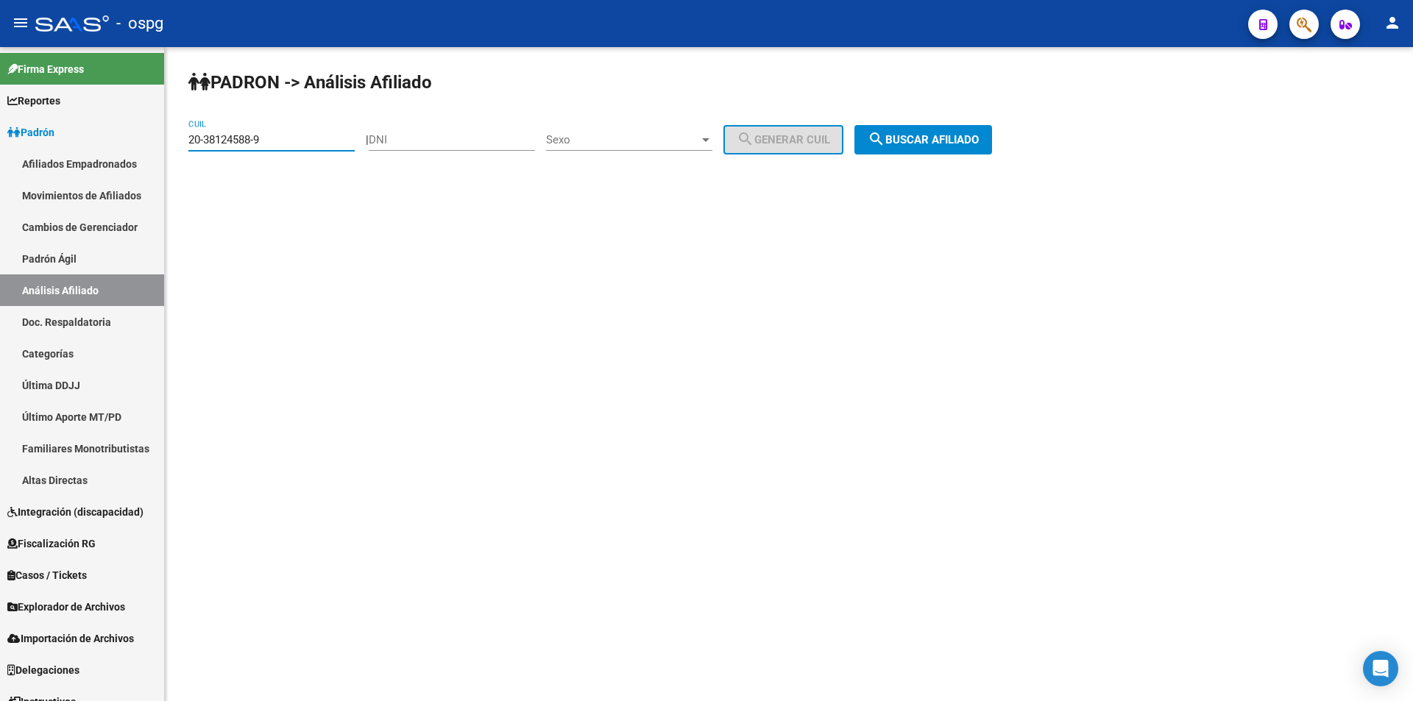
click at [277, 143] on input "20-38124588-9" at bounding box center [271, 139] width 166 height 13
click at [296, 138] on input "20-72165001-3" at bounding box center [271, 139] width 166 height 13
click at [213, 141] on input "20-72165001-3" at bounding box center [271, 139] width 166 height 13
click at [209, 139] on input "20-72165001-3" at bounding box center [271, 139] width 166 height 13
click at [988, 132] on button "search Buscar afiliado" at bounding box center [923, 139] width 138 height 29
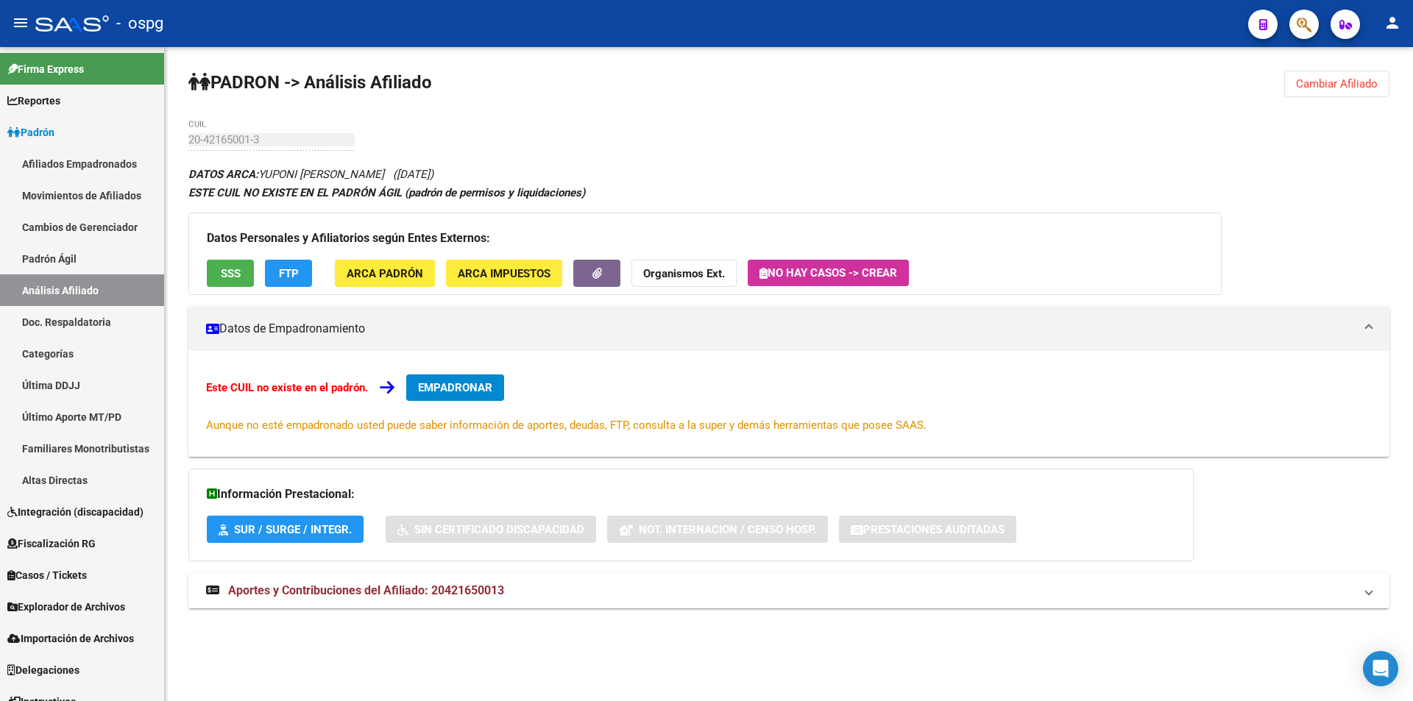
click at [1322, 89] on span "Cambiar Afiliado" at bounding box center [1337, 83] width 82 height 13
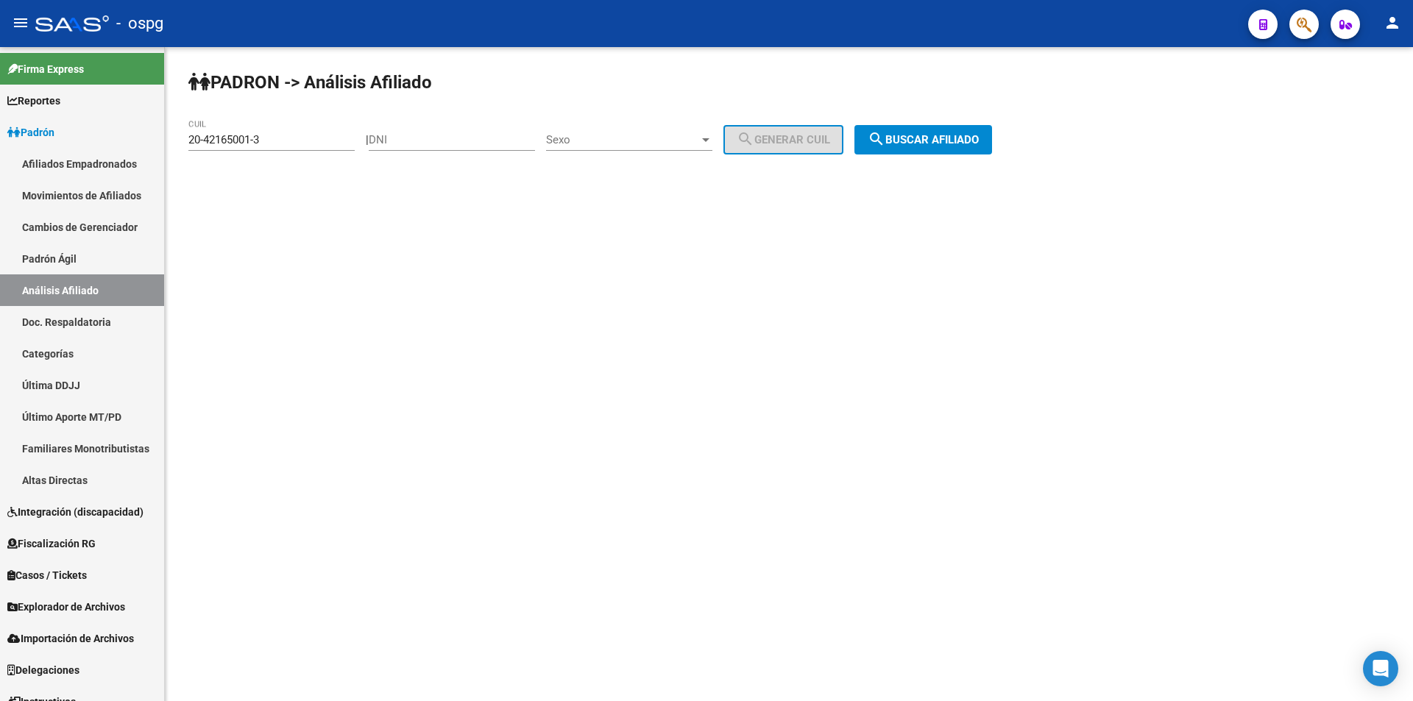
click at [278, 143] on input "20-42165001-3" at bounding box center [271, 139] width 166 height 13
click at [945, 135] on span "search Buscar afiliado" at bounding box center [922, 139] width 111 height 13
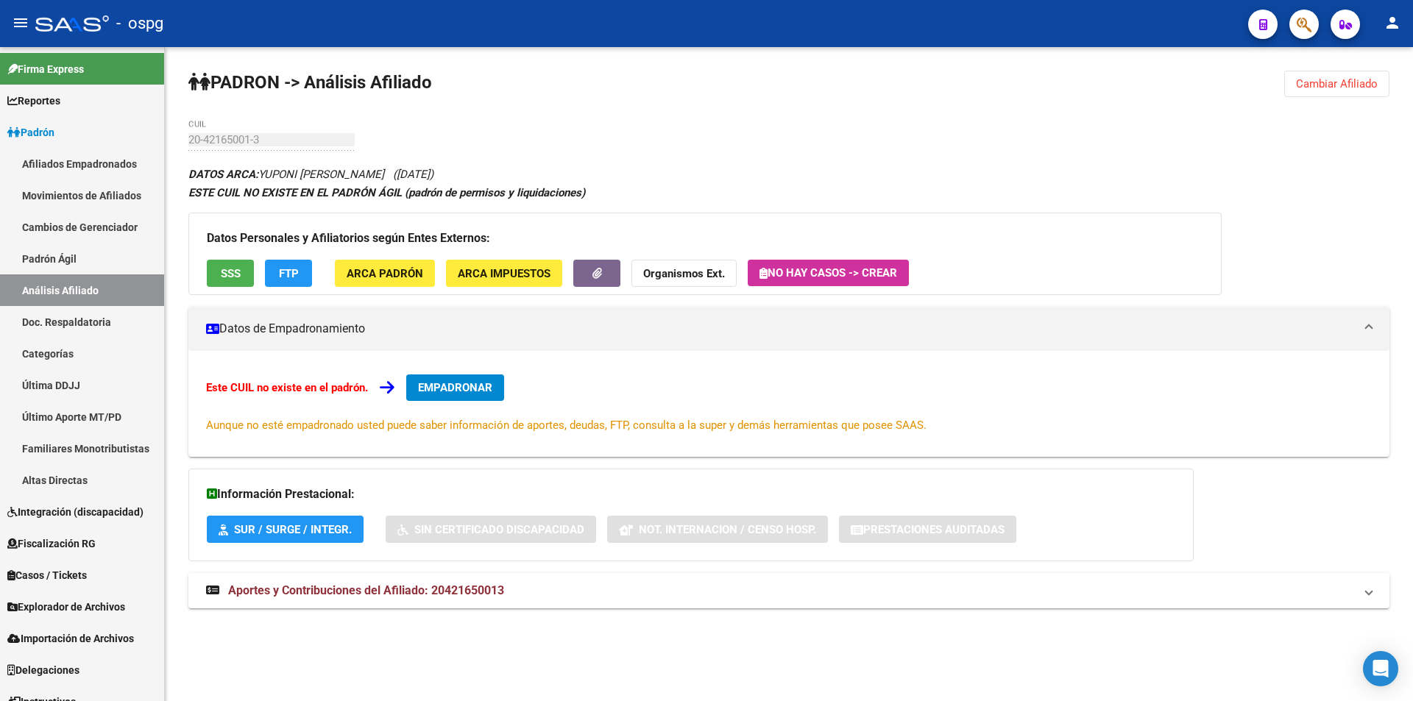
click at [1328, 88] on span "Cambiar Afiliado" at bounding box center [1337, 83] width 82 height 13
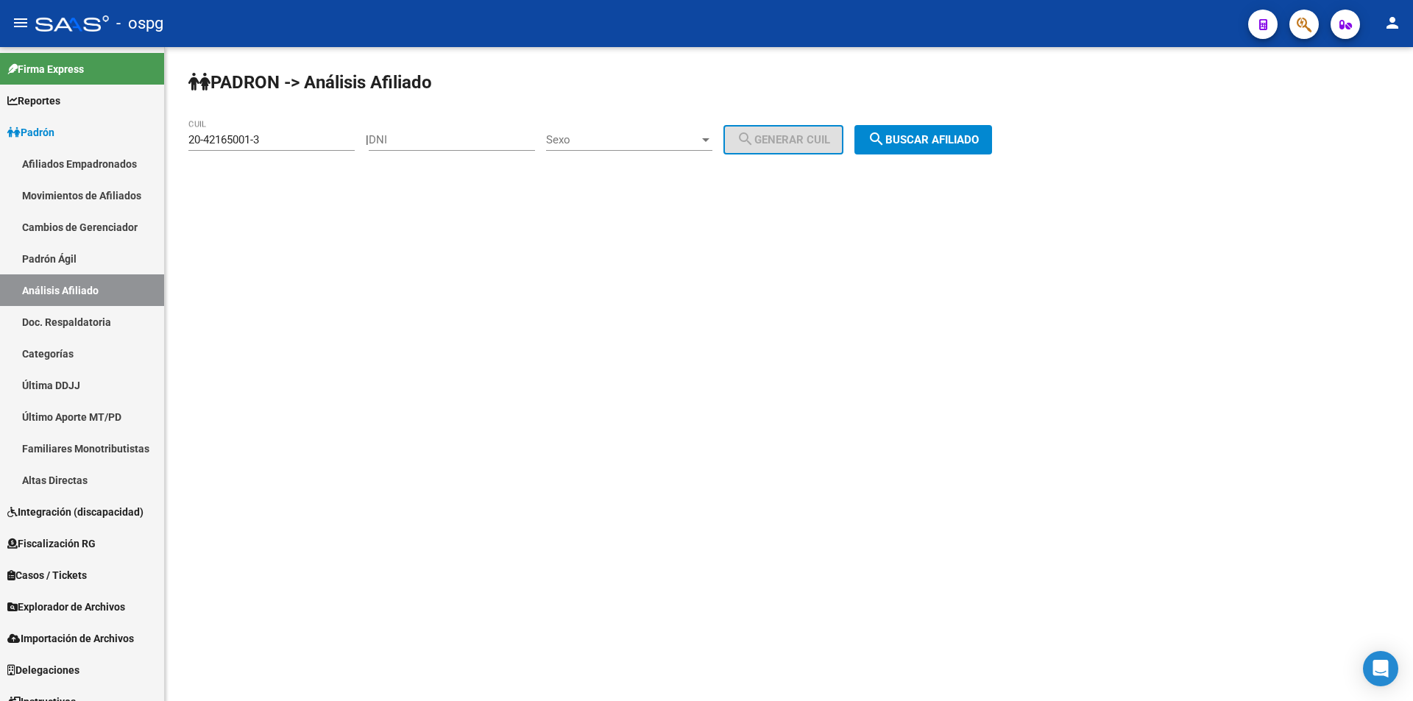
click at [305, 141] on input "20-42165001-3" at bounding box center [271, 139] width 166 height 13
type input "20-42932888-9"
click at [953, 143] on span "search Buscar afiliado" at bounding box center [922, 139] width 111 height 13
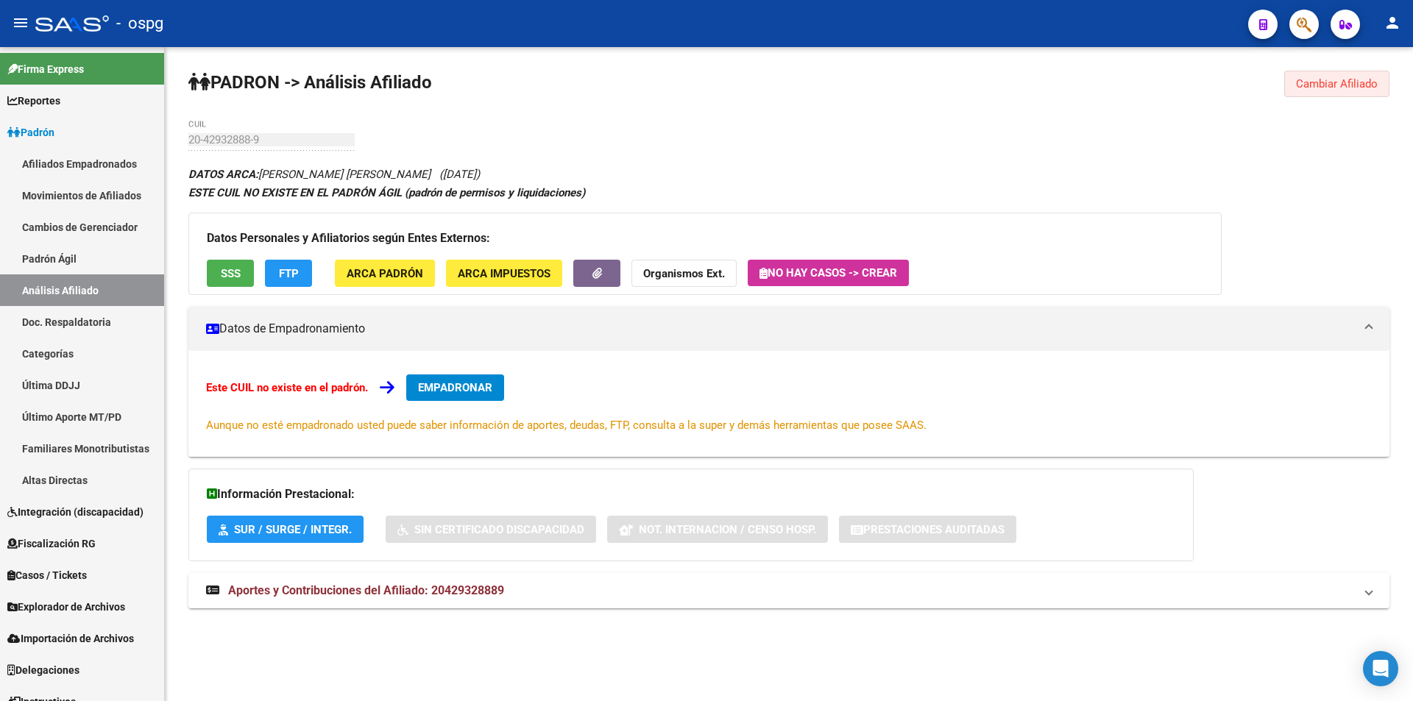
click at [1343, 86] on span "Cambiar Afiliado" at bounding box center [1337, 83] width 82 height 13
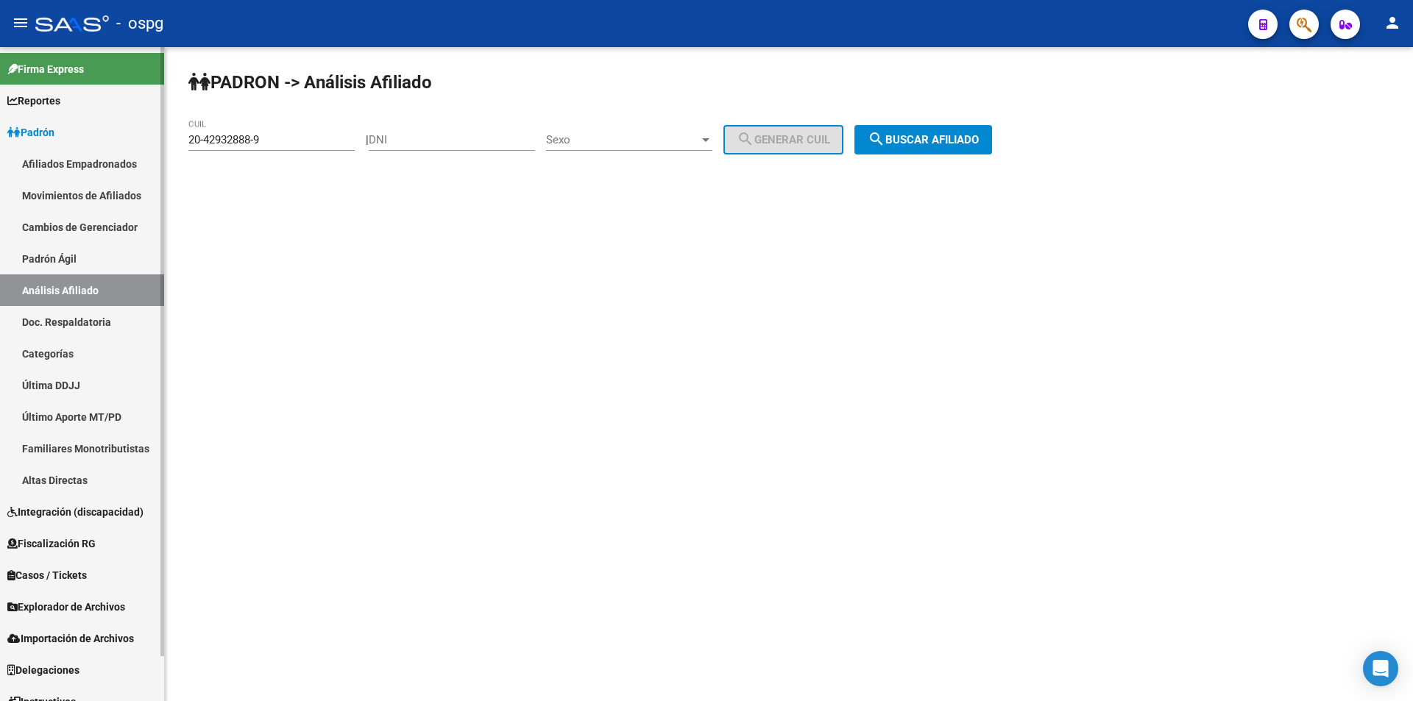
click at [61, 540] on span "Fiscalización RG" at bounding box center [51, 544] width 88 height 16
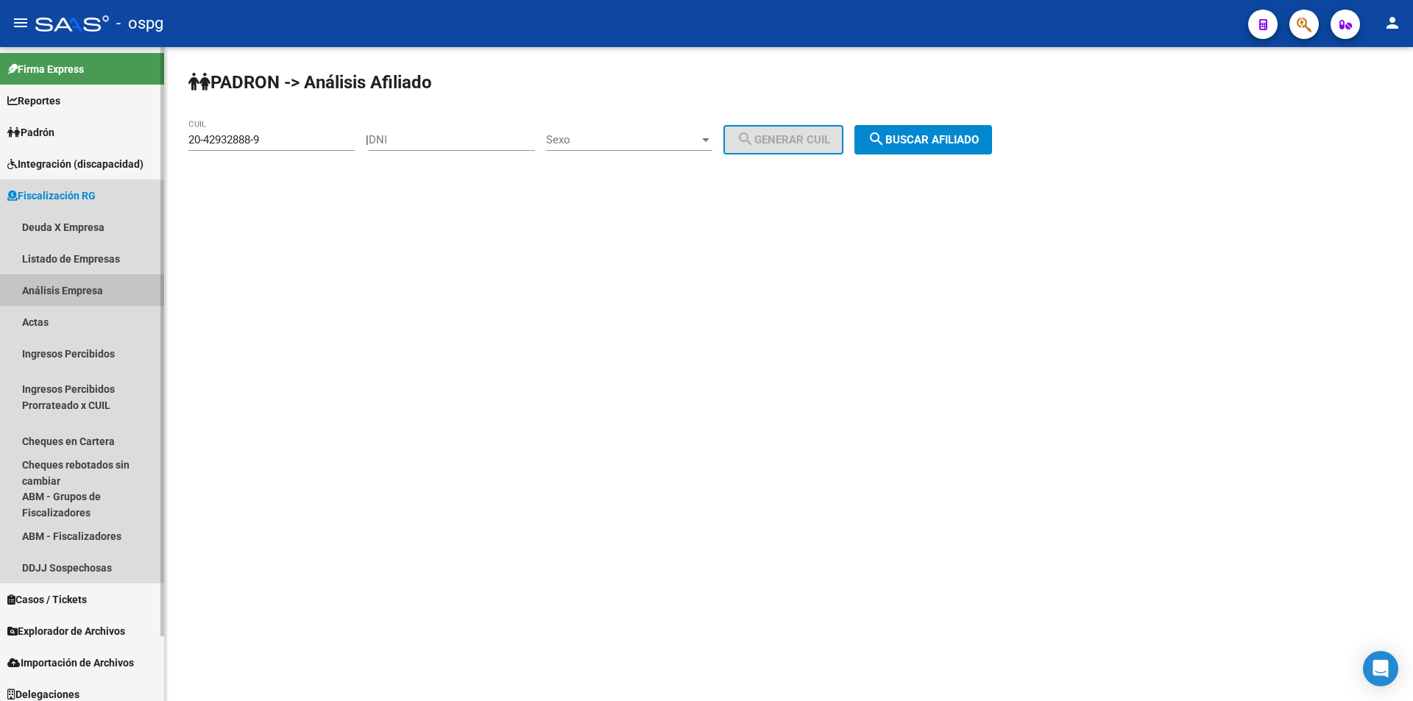
click at [74, 286] on link "Análisis Empresa" at bounding box center [82, 290] width 164 height 32
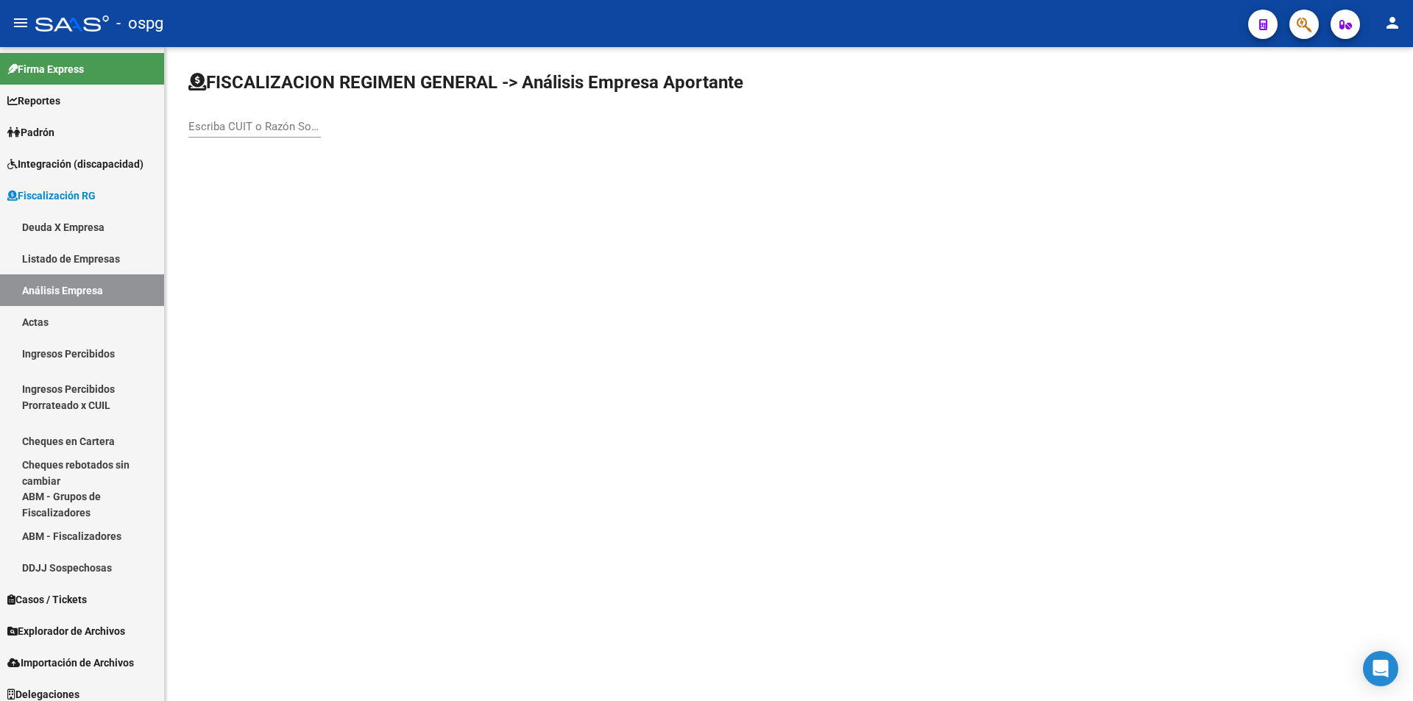
click at [274, 120] on input "Escriba CUIT o Razón Social para buscar" at bounding box center [254, 126] width 132 height 13
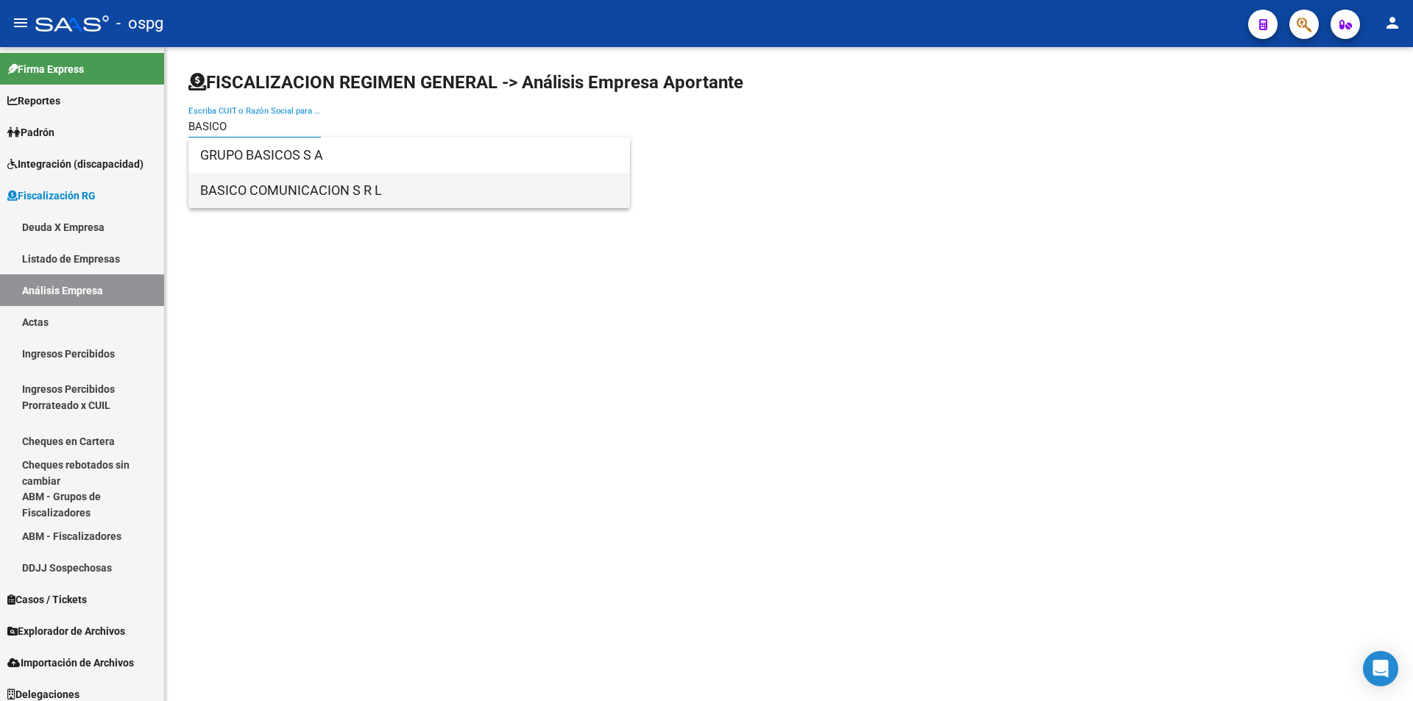
type input "BASICO"
click at [307, 185] on span "BASICO COMUNICACION S R L" at bounding box center [409, 190] width 418 height 35
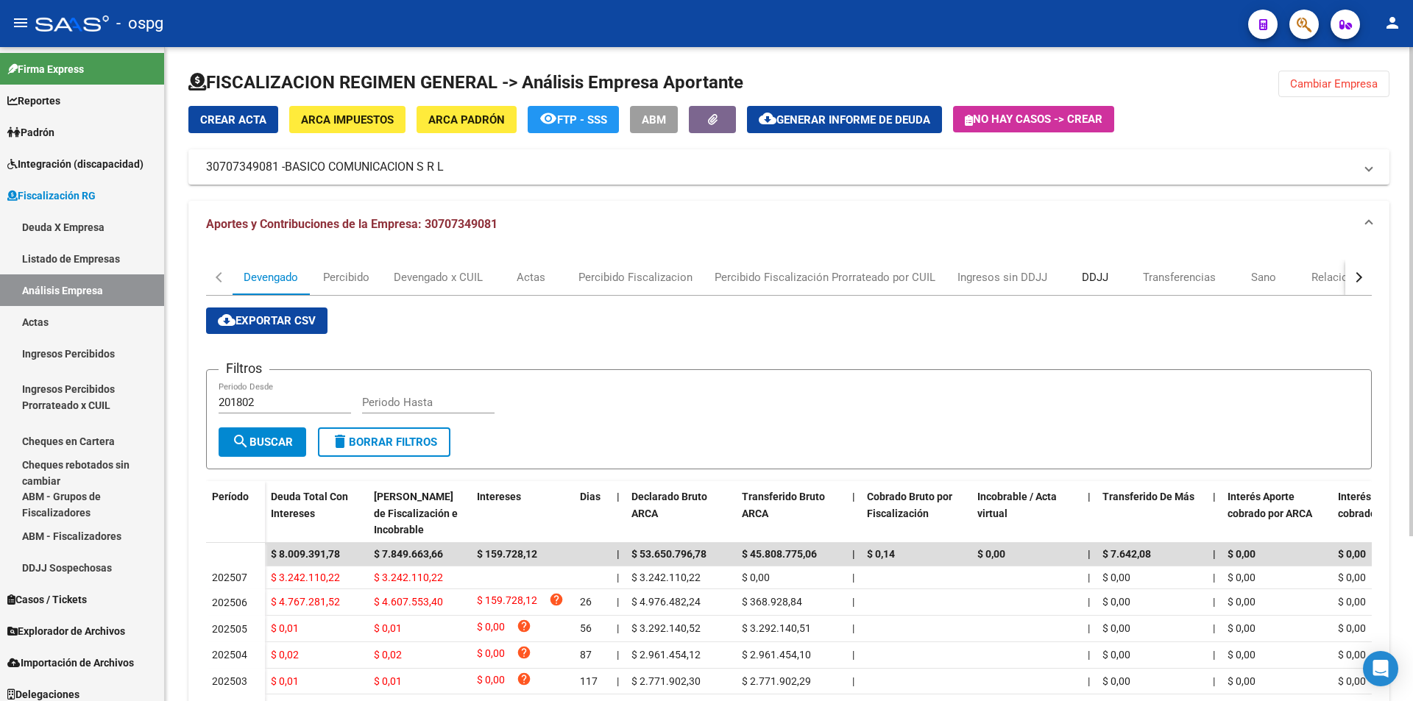
click at [1097, 277] on div "DDJJ" at bounding box center [1094, 277] width 26 height 16
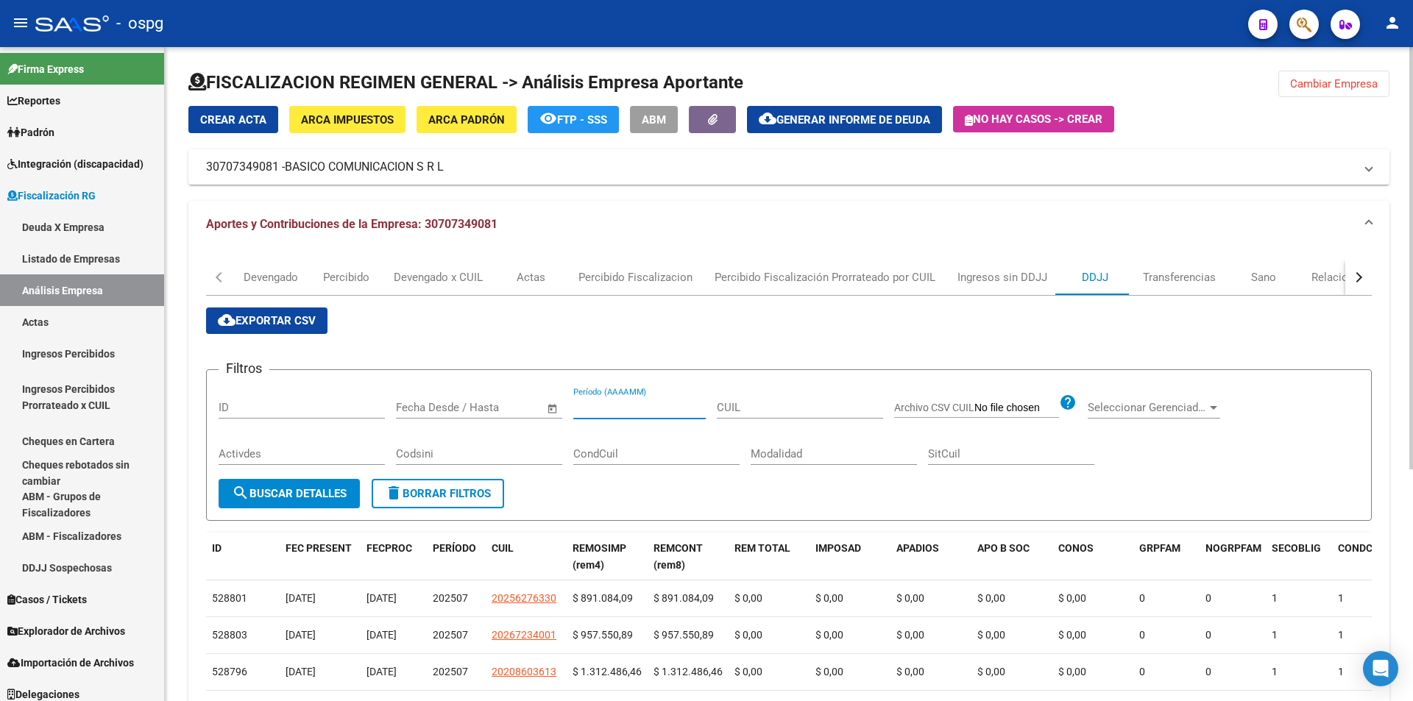
click at [653, 410] on input "Período (AAAAMM)" at bounding box center [639, 407] width 132 height 13
type input "202506"
click at [283, 494] on span "search Buscar Detalles" at bounding box center [289, 493] width 115 height 13
click at [284, 314] on span "cloud_download Exportar CSV" at bounding box center [267, 320] width 98 height 13
click at [1352, 89] on span "Cambiar Empresa" at bounding box center [1334, 83] width 88 height 13
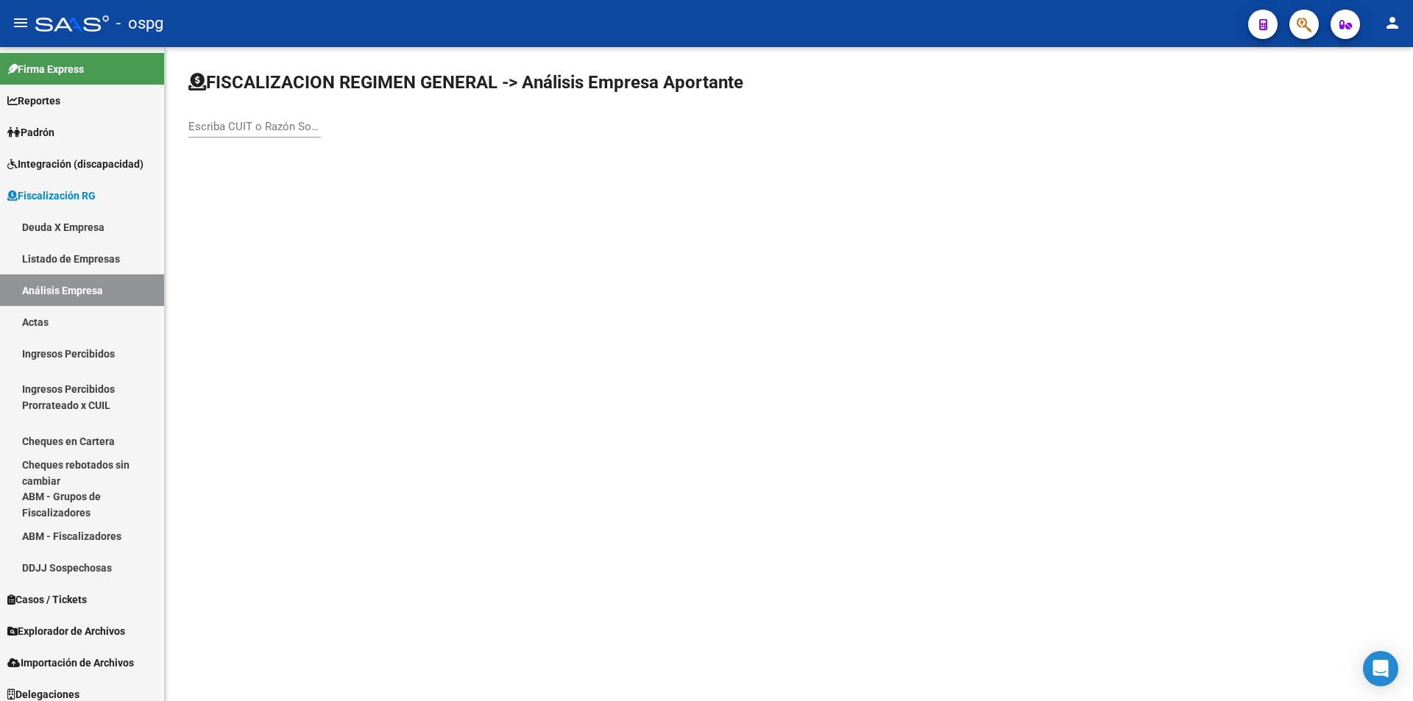
click at [245, 125] on input "Escriba CUIT o Razón Social para buscar" at bounding box center [254, 126] width 132 height 13
type input "ESPOPROP"
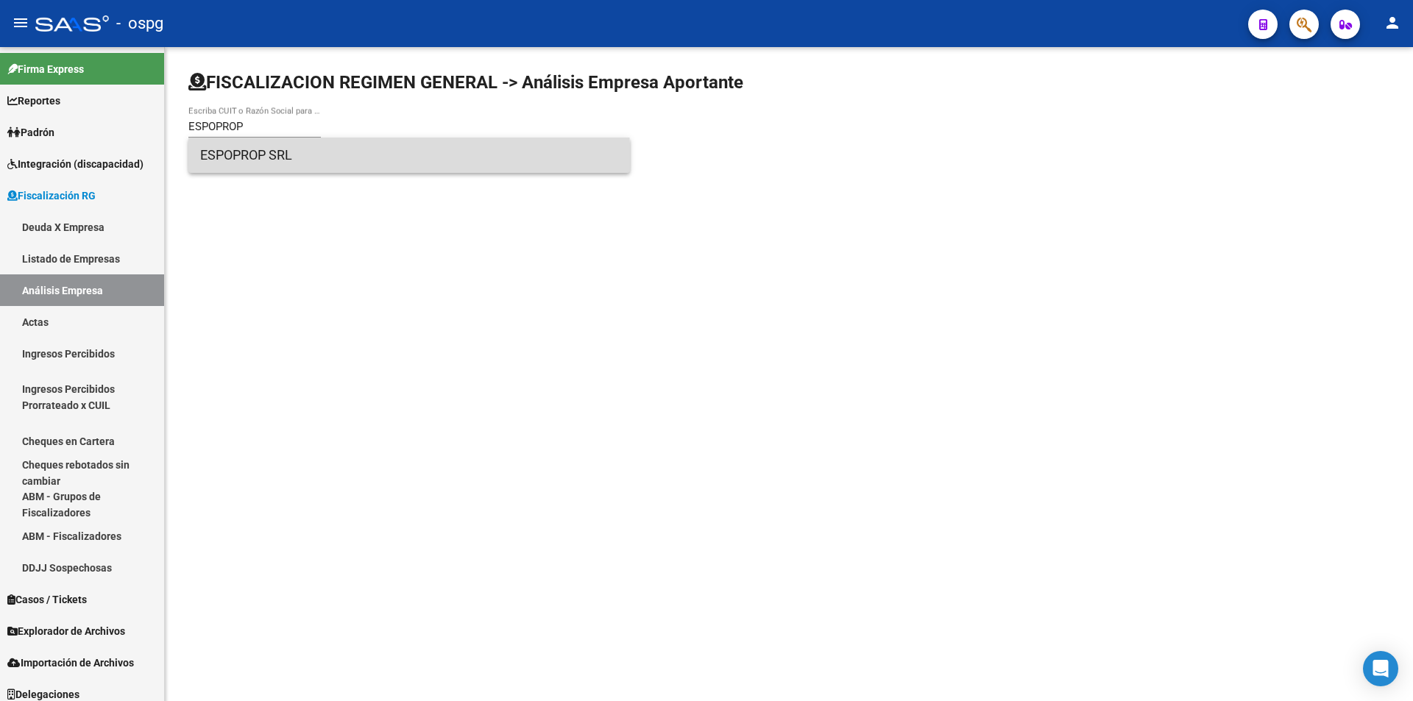
click at [320, 163] on span "ESPOPROP SRL" at bounding box center [409, 155] width 418 height 35
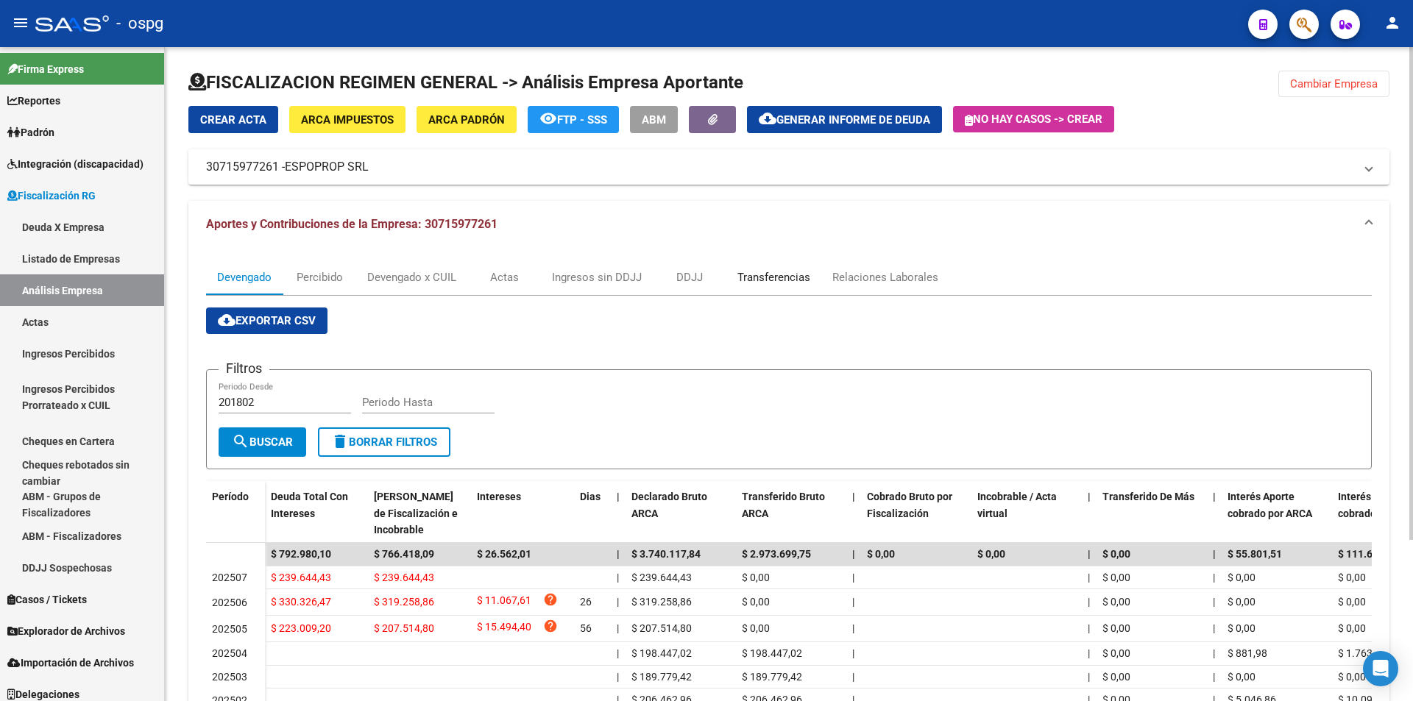
click at [780, 276] on div "Transferencias" at bounding box center [773, 277] width 73 height 16
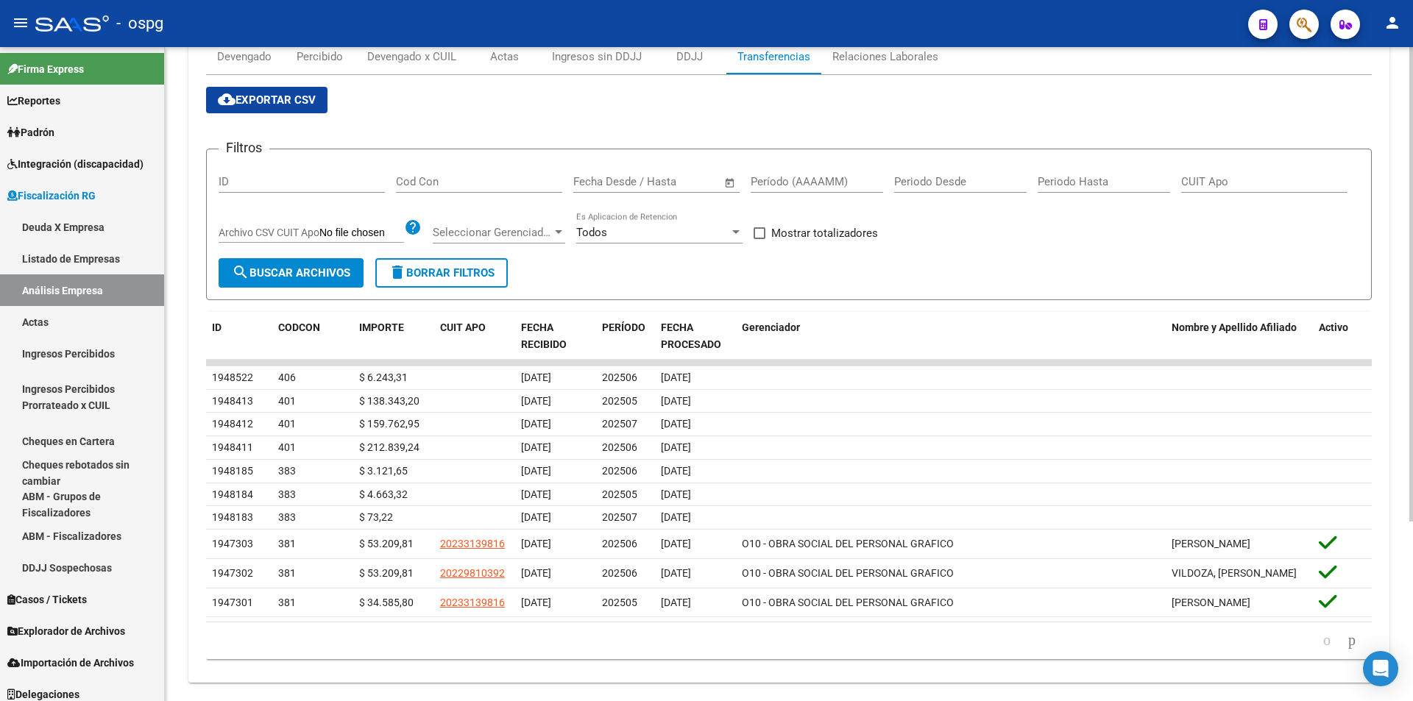
scroll to position [74, 0]
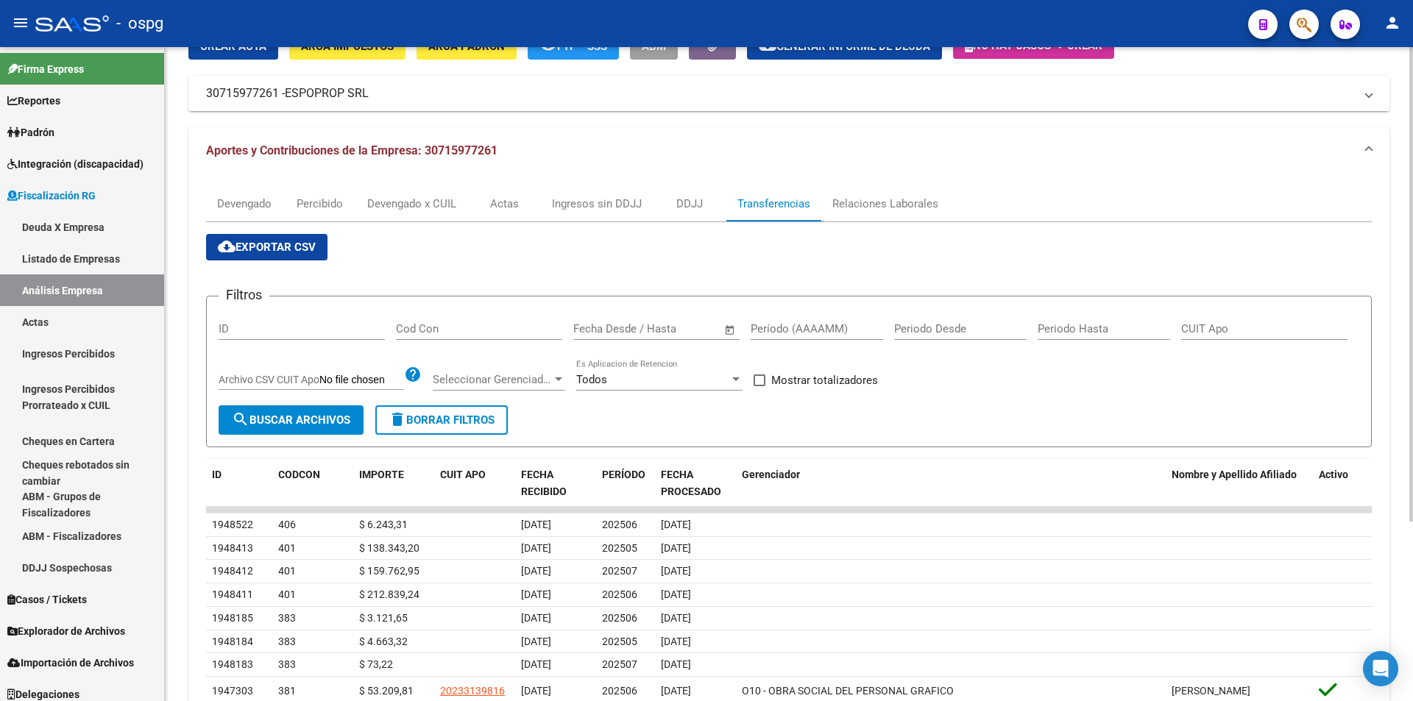
click at [805, 333] on input "Período (AAAAMM)" at bounding box center [816, 328] width 132 height 13
type input "202505"
click at [758, 380] on span at bounding box center [759, 380] width 12 height 12
click at [758, 386] on input "Mostrar totalizadores" at bounding box center [758, 386] width 1 height 1
checkbox input "true"
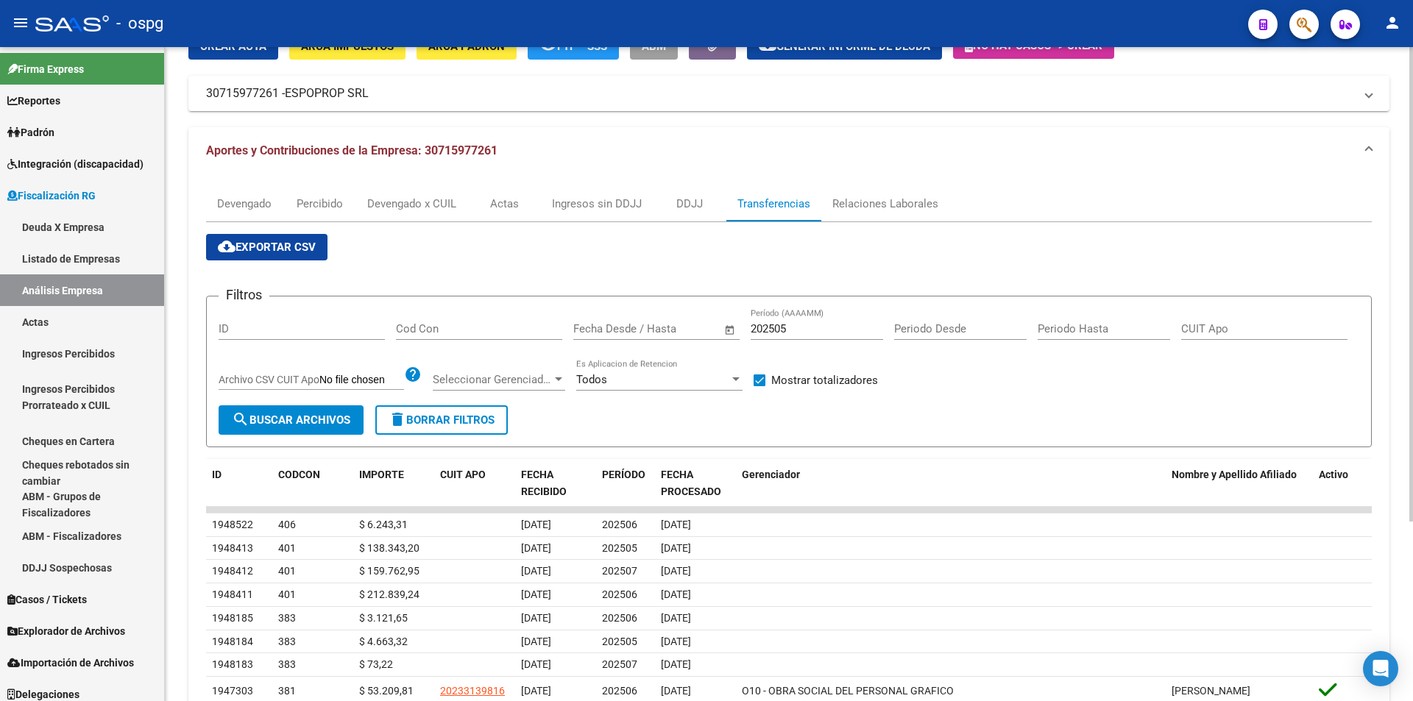
click at [285, 424] on span "search Buscar Archivos" at bounding box center [291, 419] width 118 height 13
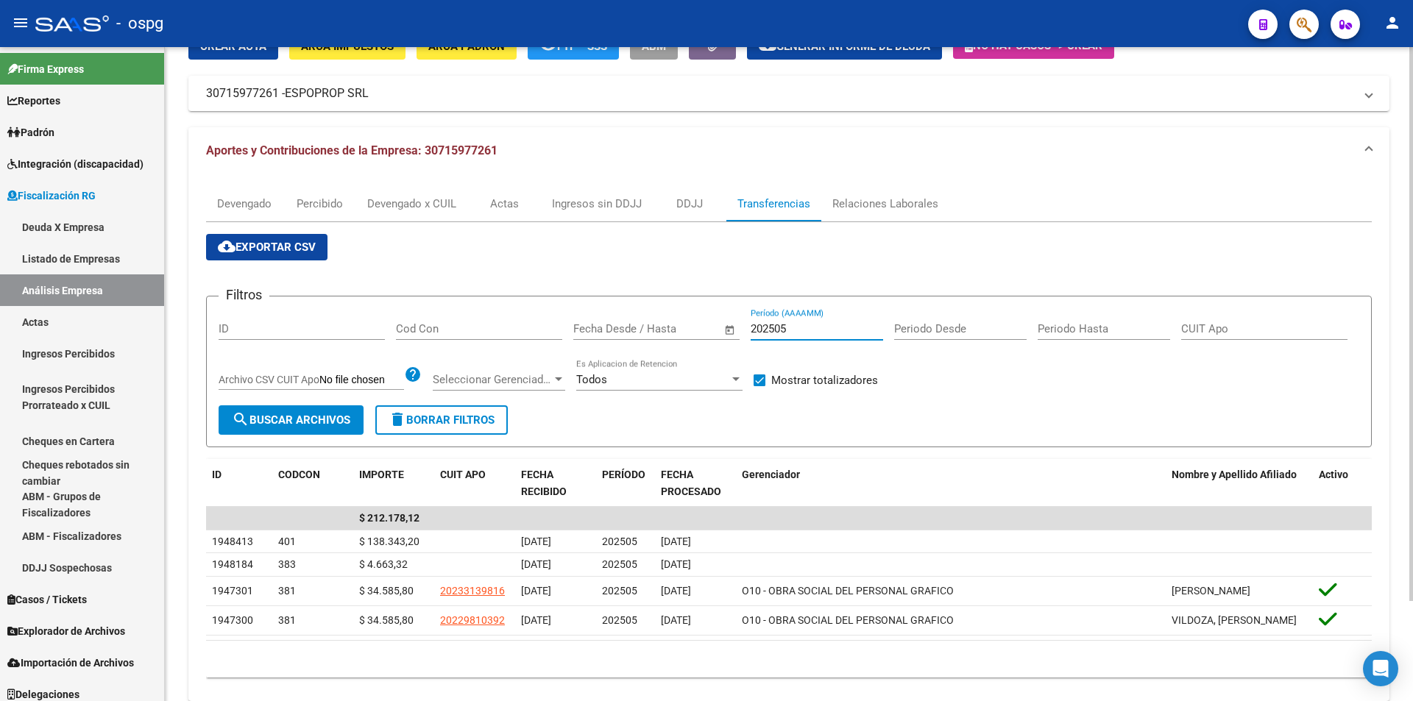
click at [803, 332] on input "202505" at bounding box center [816, 328] width 132 height 13
type input "202506"
click at [269, 419] on span "search Buscar Archivos" at bounding box center [291, 419] width 118 height 13
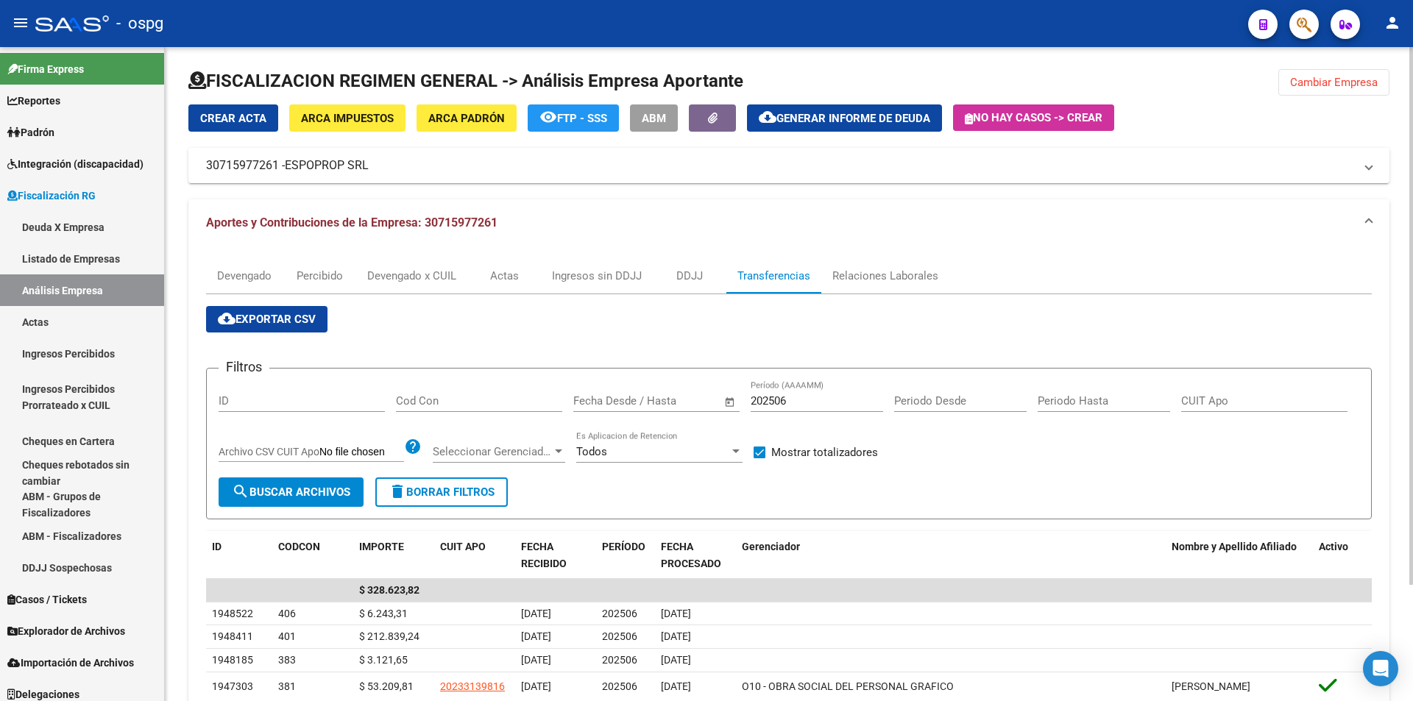
scroll to position [0, 0]
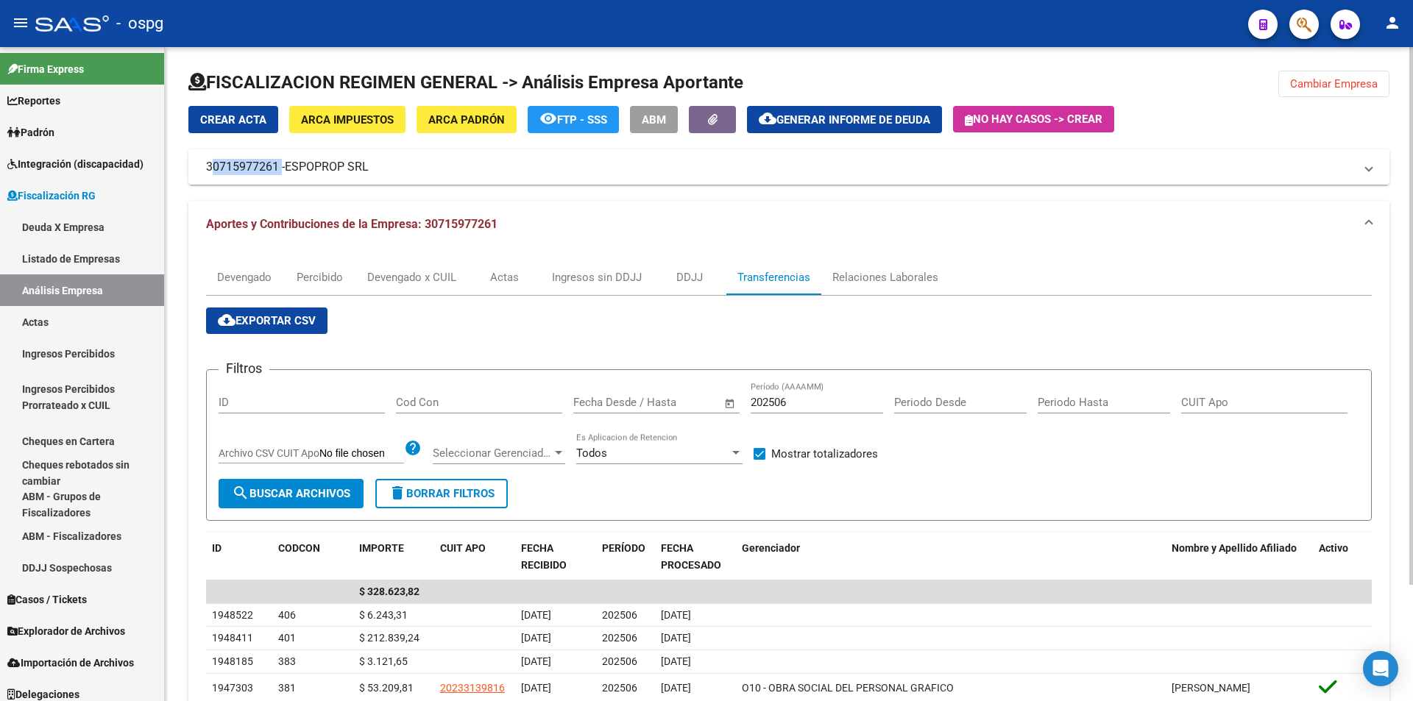
drag, startPoint x: 206, startPoint y: 163, endPoint x: 276, endPoint y: 163, distance: 69.9
click at [276, 163] on mat-panel-title "30715977261 - ESPOPROP SRL" at bounding box center [780, 167] width 1148 height 16
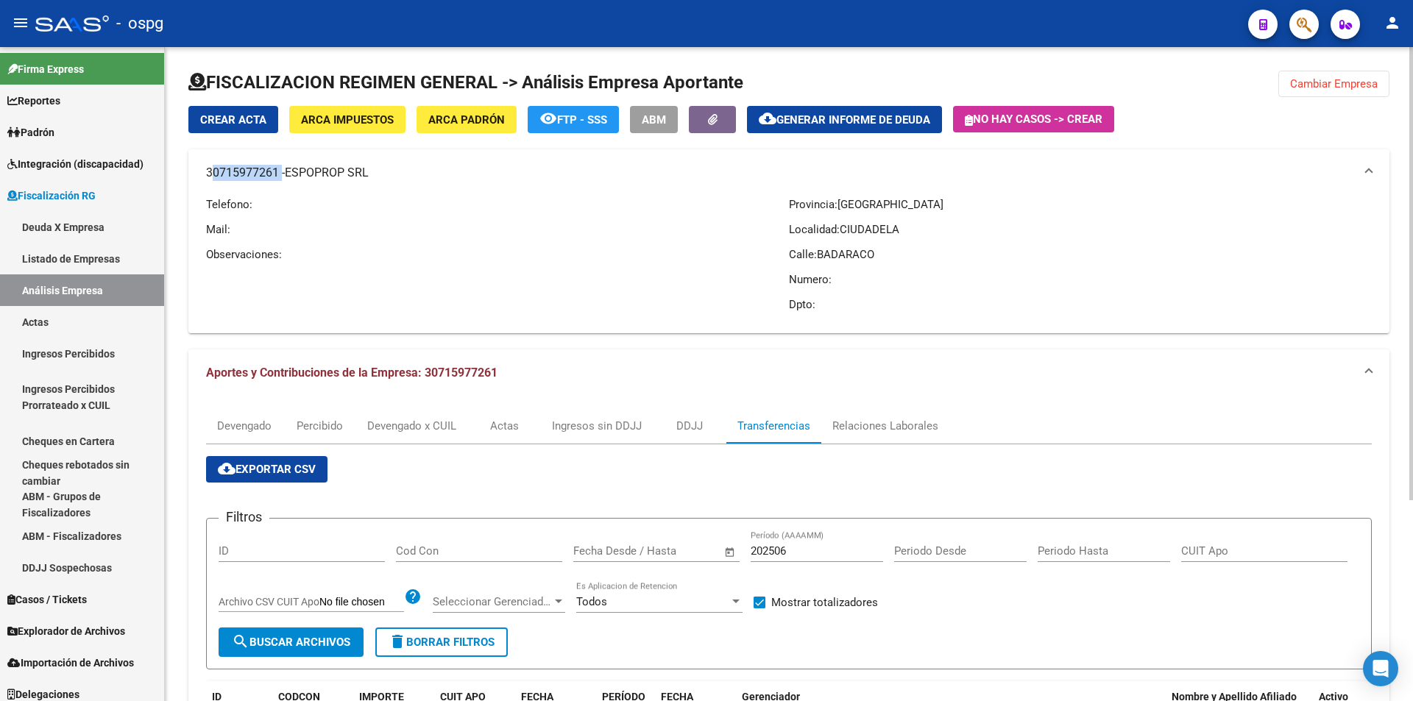
copy mat-panel-title "30715977261"
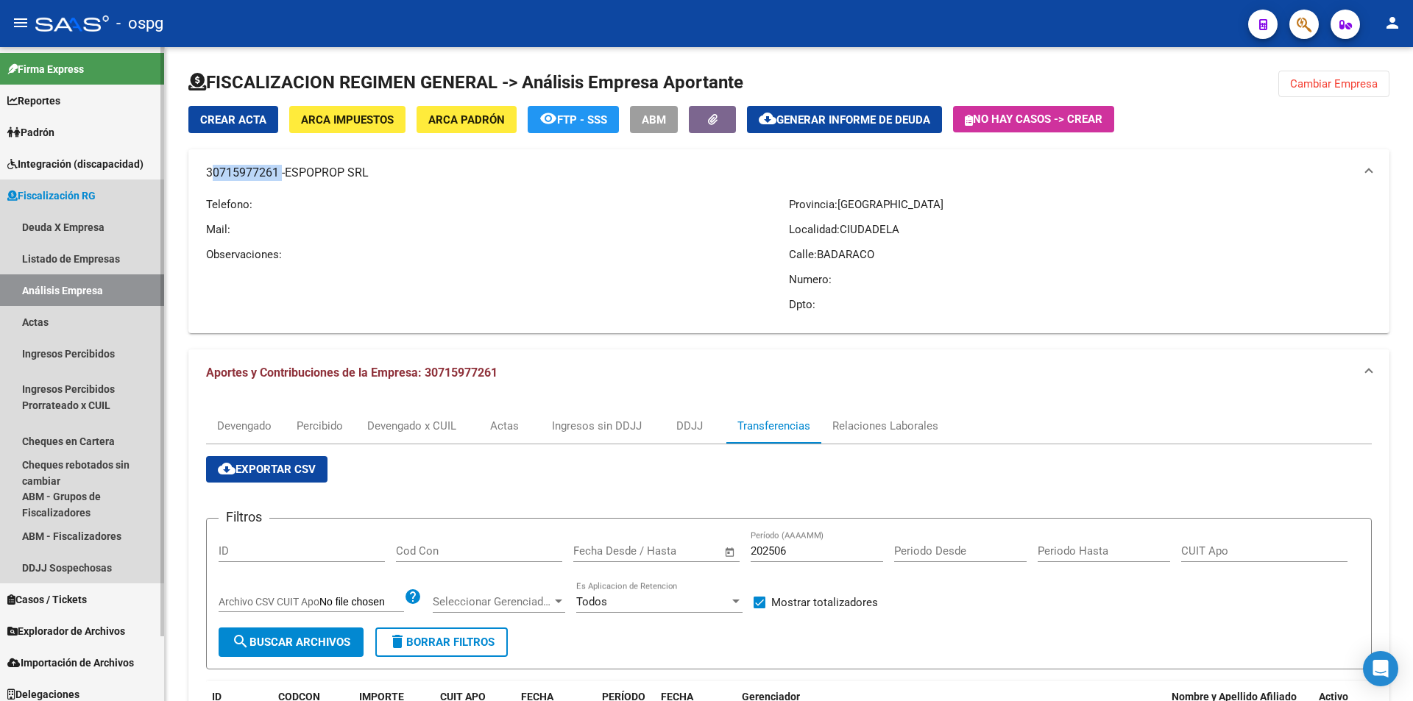
click at [62, 291] on link "Análisis Empresa" at bounding box center [82, 290] width 164 height 32
